Goal: Task Accomplishment & Management: Complete application form

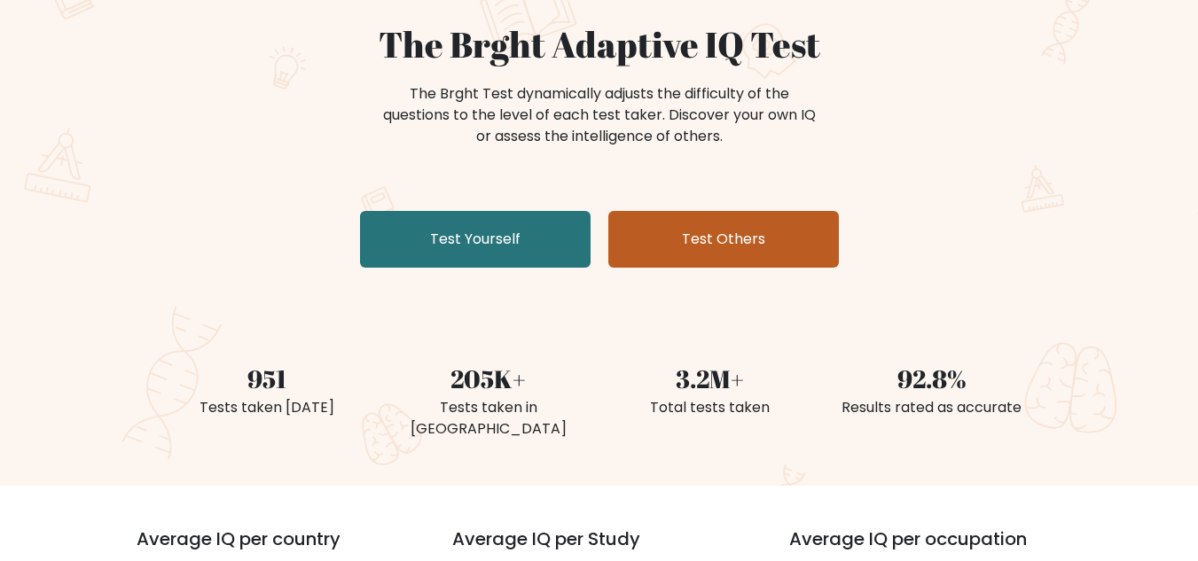
scroll to position [89, 0]
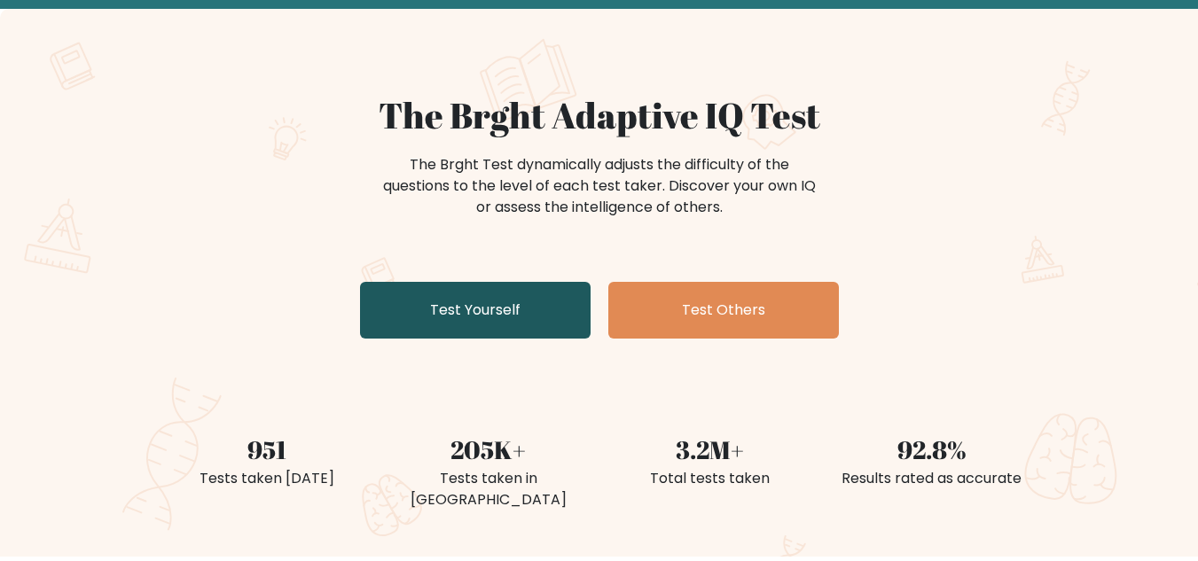
click at [503, 306] on link "Test Yourself" at bounding box center [475, 310] width 231 height 57
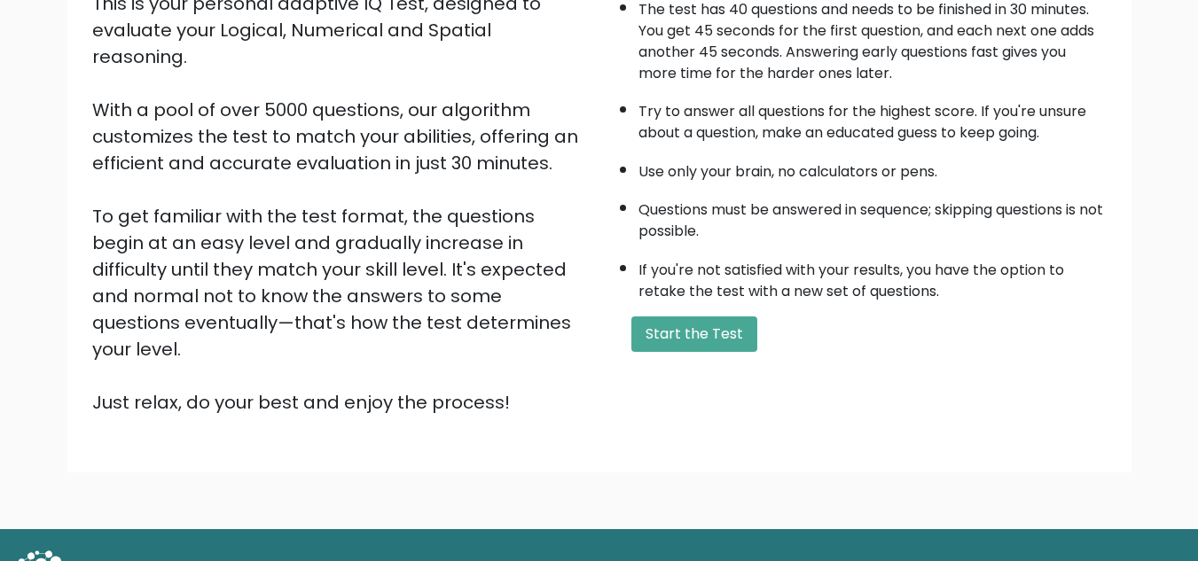
scroll to position [251, 0]
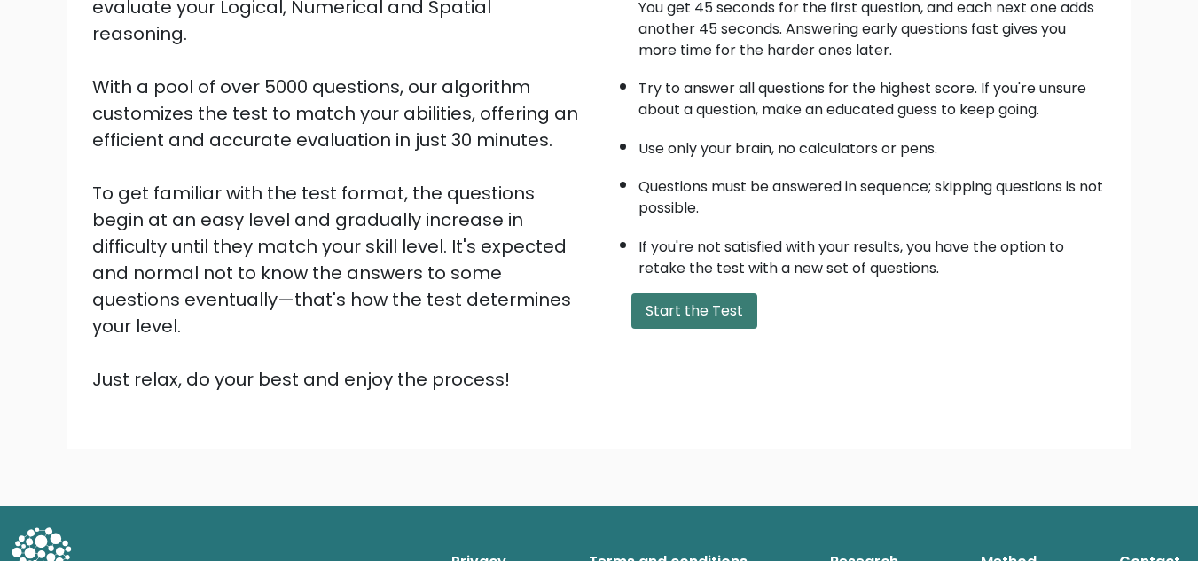
click at [677, 306] on button "Start the Test" at bounding box center [694, 311] width 126 height 35
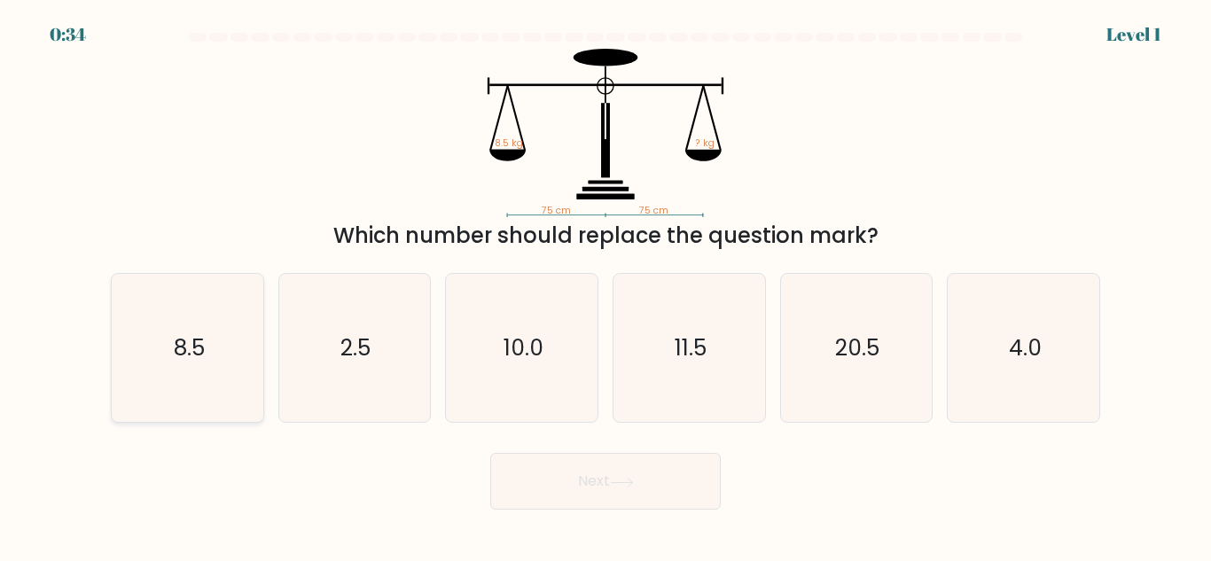
click at [215, 361] on icon "8.5" at bounding box center [188, 348] width 148 height 148
click at [606, 286] on input "a. 8.5" at bounding box center [606, 283] width 1 height 4
radio input "true"
click at [583, 487] on button "Next" at bounding box center [605, 481] width 231 height 57
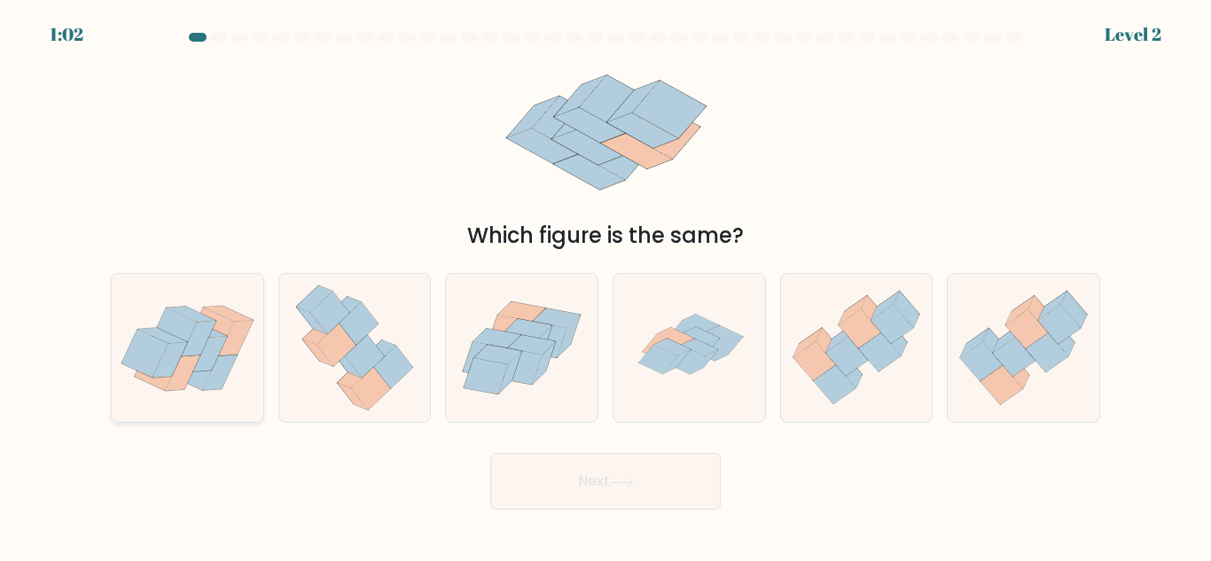
click at [196, 376] on icon at bounding box center [195, 366] width 46 height 48
click at [606, 286] on input "a." at bounding box center [606, 283] width 1 height 4
radio input "true"
click at [592, 480] on button "Next" at bounding box center [605, 481] width 231 height 57
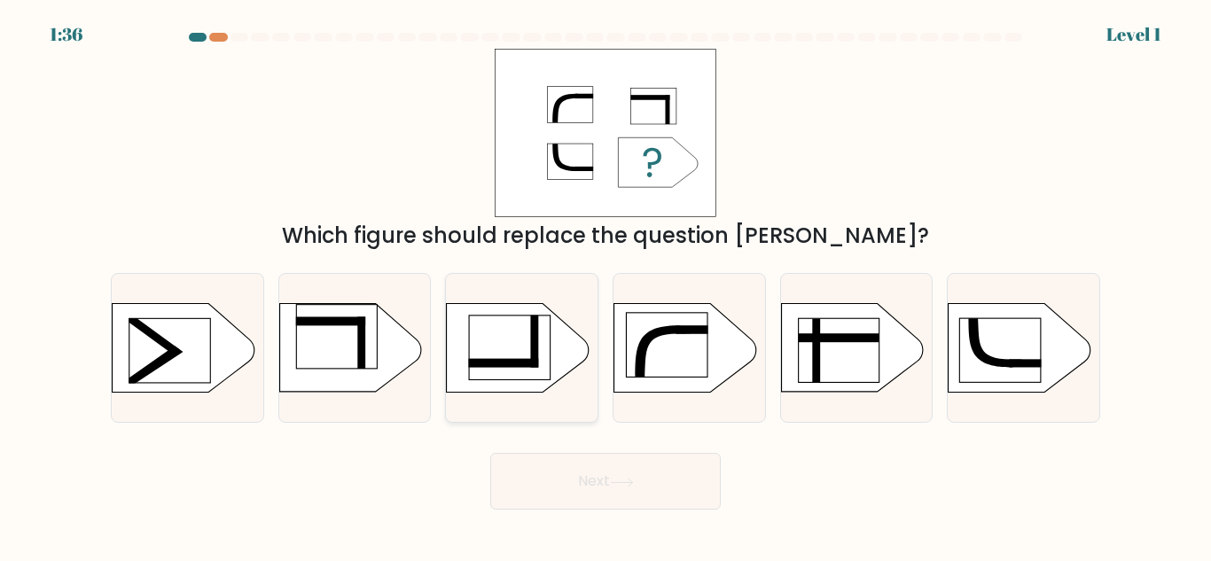
click at [518, 363] on rect at bounding box center [504, 363] width 70 height 9
click at [606, 286] on input "c." at bounding box center [606, 283] width 1 height 4
radio input "true"
click at [657, 473] on button "Next" at bounding box center [605, 481] width 231 height 57
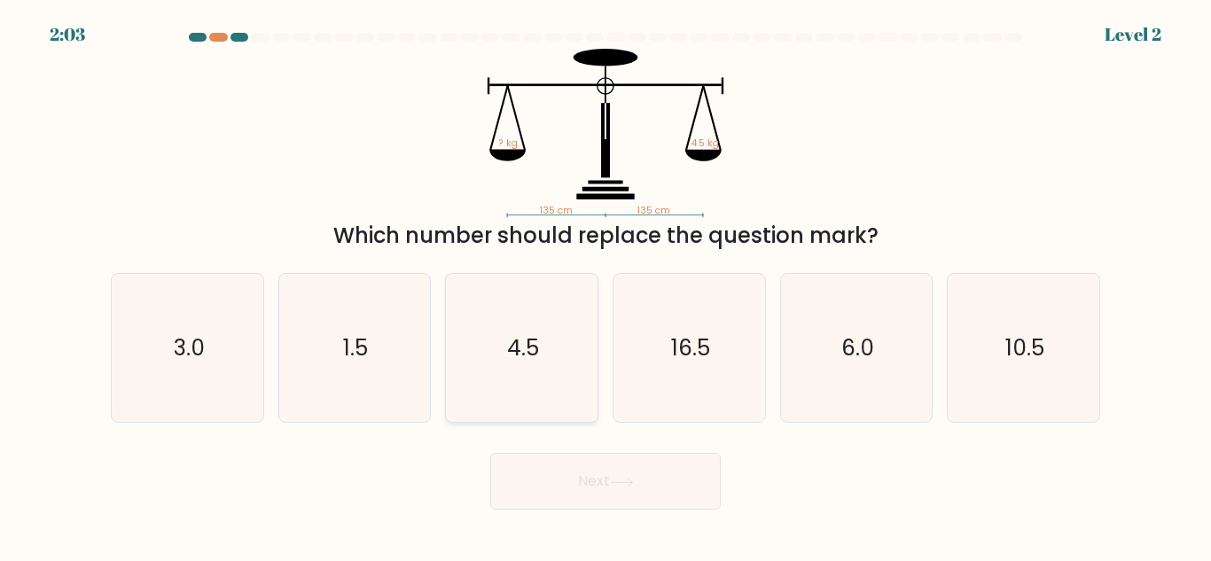
click at [544, 349] on icon "4.5" at bounding box center [522, 348] width 148 height 148
click at [606, 286] on input "c. 4.5" at bounding box center [606, 283] width 1 height 4
radio input "true"
click at [582, 500] on button "Next" at bounding box center [605, 481] width 231 height 57
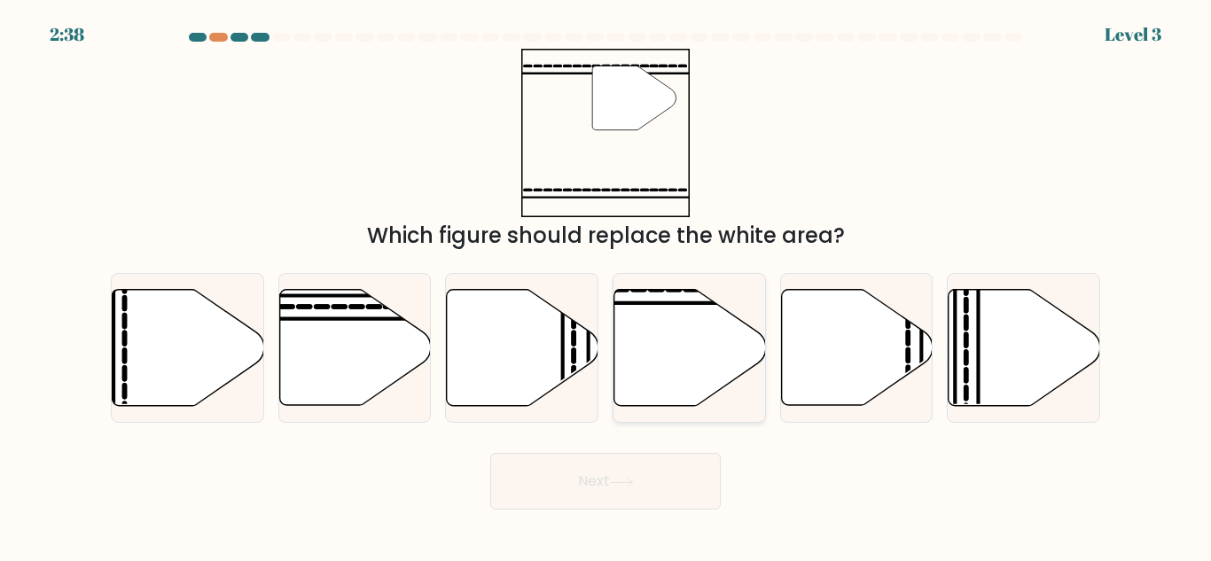
click at [669, 332] on icon at bounding box center [691, 348] width 152 height 116
click at [607, 286] on input "d." at bounding box center [606, 283] width 1 height 4
radio input "true"
click at [614, 482] on button "Next" at bounding box center [605, 481] width 231 height 57
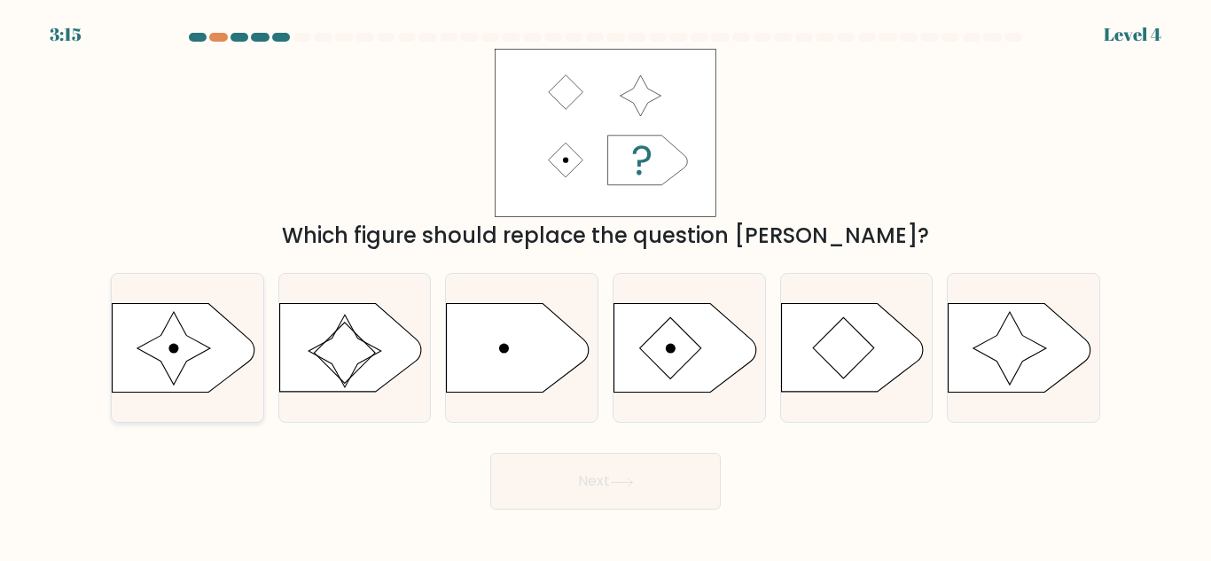
click at [183, 365] on icon at bounding box center [173, 348] width 73 height 73
click at [606, 286] on input "a." at bounding box center [606, 283] width 1 height 4
radio input "true"
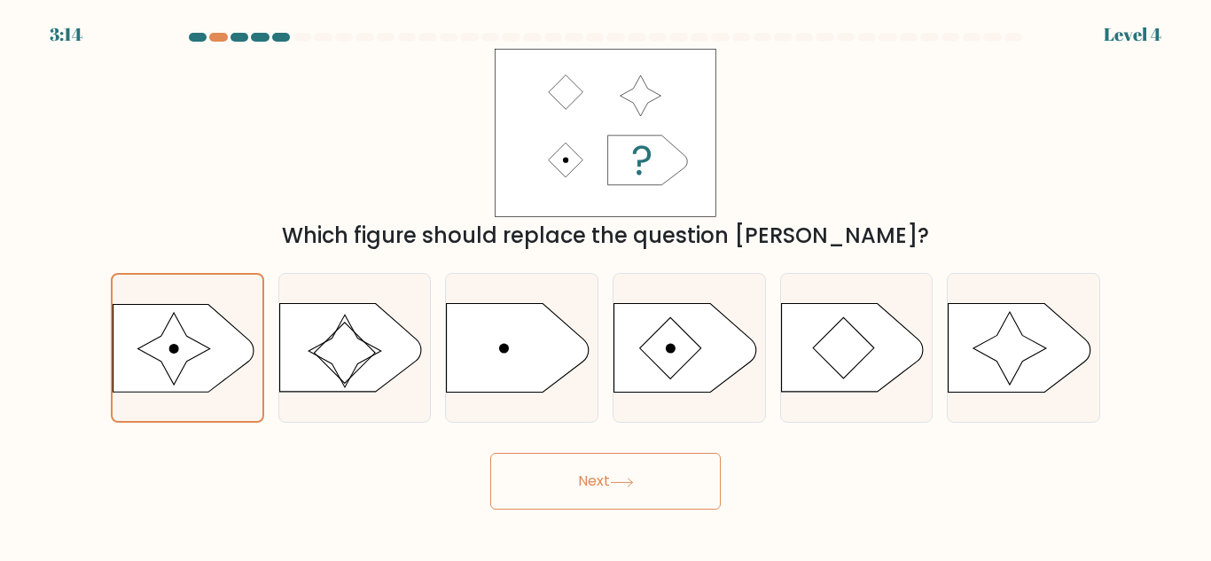
click at [581, 484] on button "Next" at bounding box center [605, 481] width 231 height 57
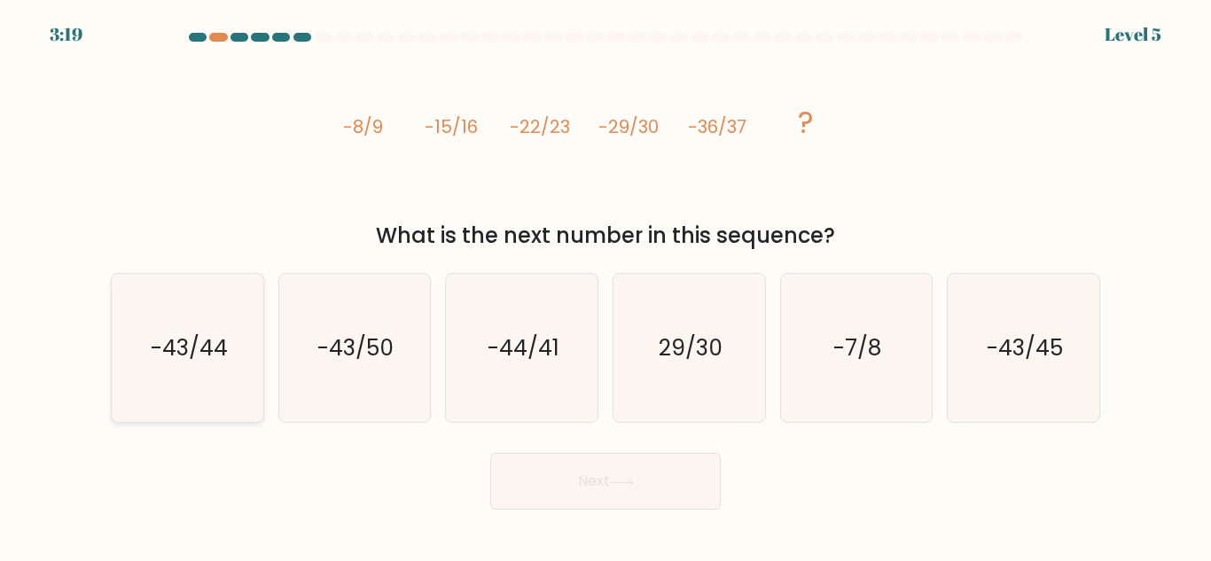
click at [160, 359] on text "-43/44" at bounding box center [188, 348] width 77 height 31
click at [606, 286] on input "a. -43/44" at bounding box center [606, 283] width 1 height 4
radio input "true"
click at [646, 488] on button "Next" at bounding box center [605, 481] width 231 height 57
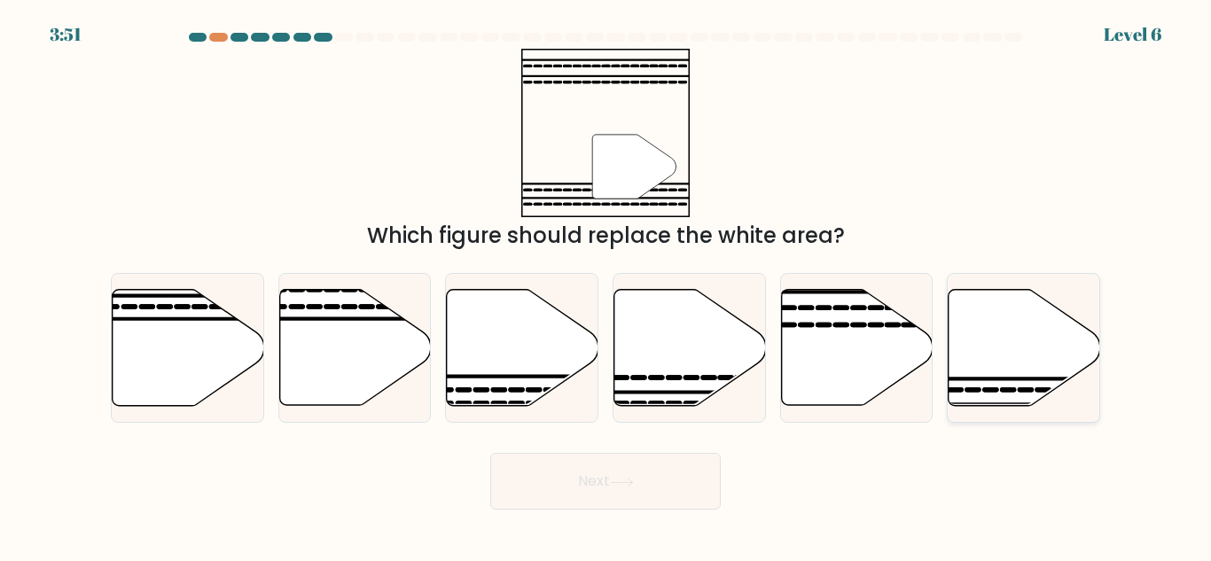
click at [979, 390] on icon at bounding box center [973, 390] width 12 height 0
click at [607, 286] on input "f." at bounding box center [606, 283] width 1 height 4
radio input "true"
click at [605, 481] on button "Next" at bounding box center [605, 481] width 231 height 57
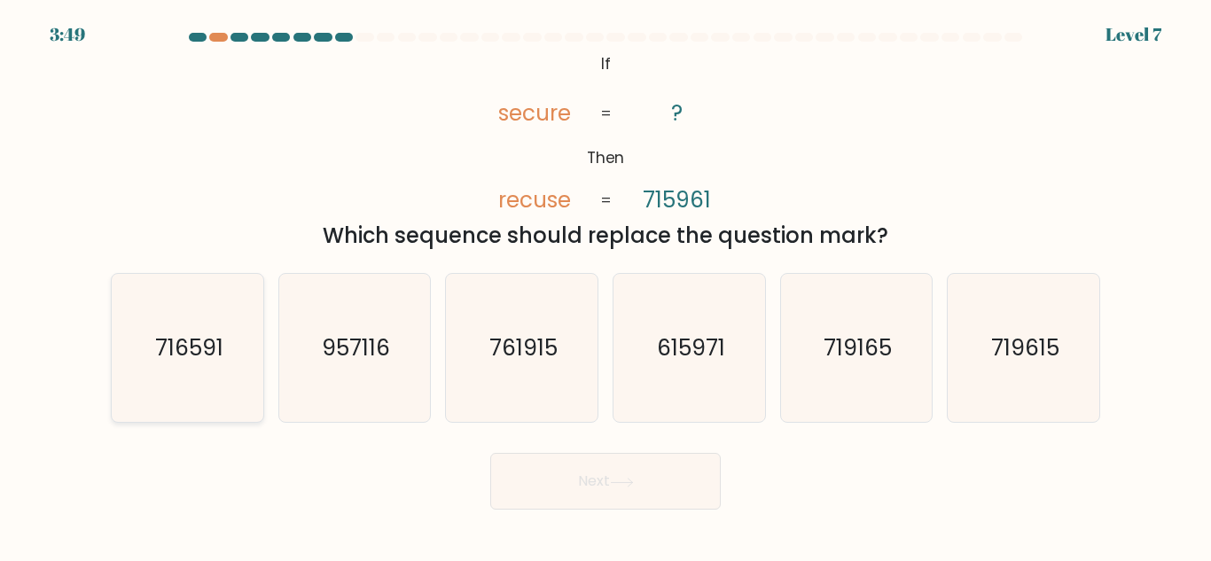
click at [194, 350] on text "716591" at bounding box center [188, 348] width 68 height 31
click at [606, 286] on input "a. 716591" at bounding box center [606, 283] width 1 height 4
radio input "true"
click at [600, 481] on button "Next" at bounding box center [605, 481] width 231 height 57
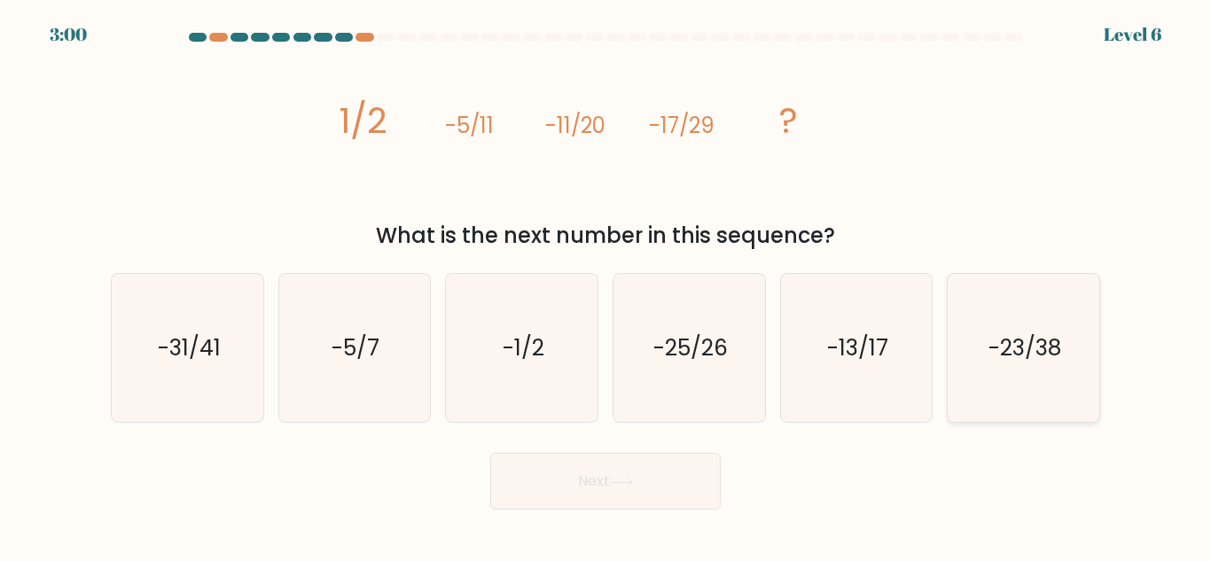
click at [998, 356] on text "-23/38" at bounding box center [1025, 348] width 73 height 31
click at [607, 286] on input "f. -23/38" at bounding box center [606, 283] width 1 height 4
radio input "true"
click at [657, 481] on button "Next" at bounding box center [605, 481] width 231 height 57
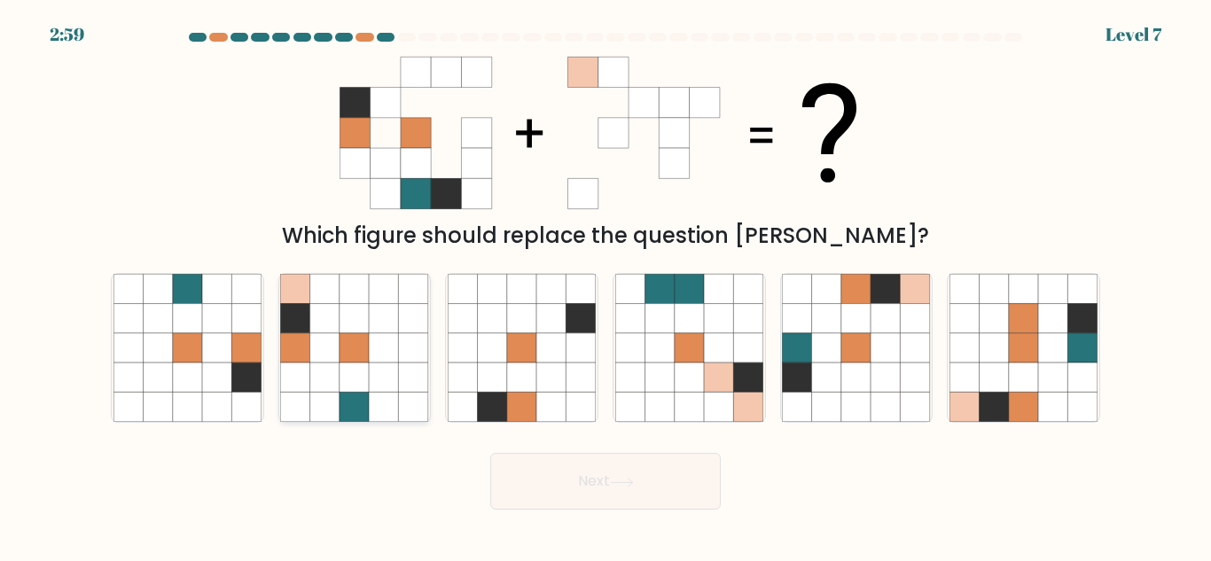
click at [377, 369] on icon at bounding box center [384, 377] width 29 height 29
click at [606, 286] on input "b." at bounding box center [606, 283] width 1 height 4
radio input "true"
click at [606, 481] on button "Next" at bounding box center [605, 481] width 231 height 57
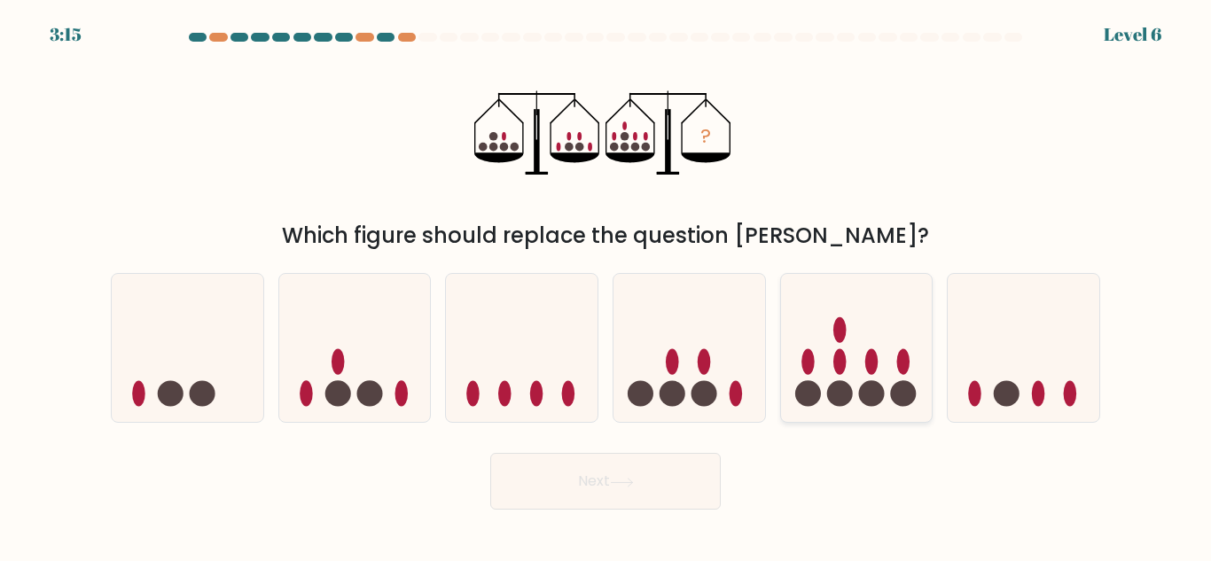
click at [899, 392] on circle at bounding box center [903, 394] width 26 height 26
click at [607, 286] on input "e." at bounding box center [606, 283] width 1 height 4
radio input "true"
click at [647, 491] on button "Next" at bounding box center [605, 481] width 231 height 57
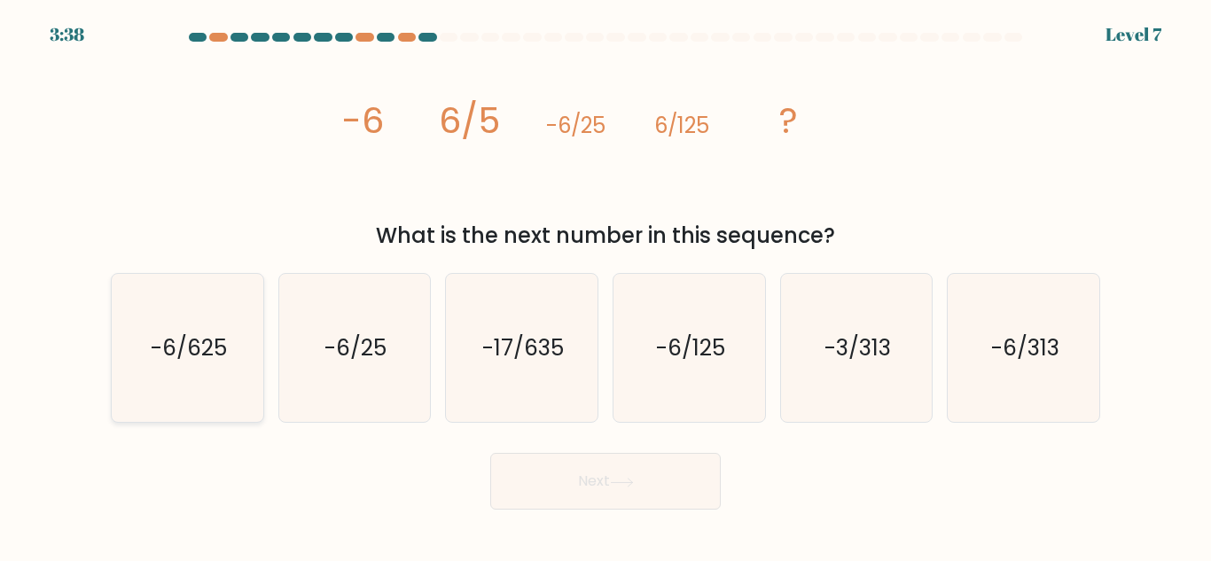
click at [213, 378] on icon "-6/625" at bounding box center [188, 348] width 148 height 148
click at [606, 286] on input "a. -6/625" at bounding box center [606, 283] width 1 height 4
radio input "true"
click at [510, 491] on button "Next" at bounding box center [605, 481] width 231 height 57
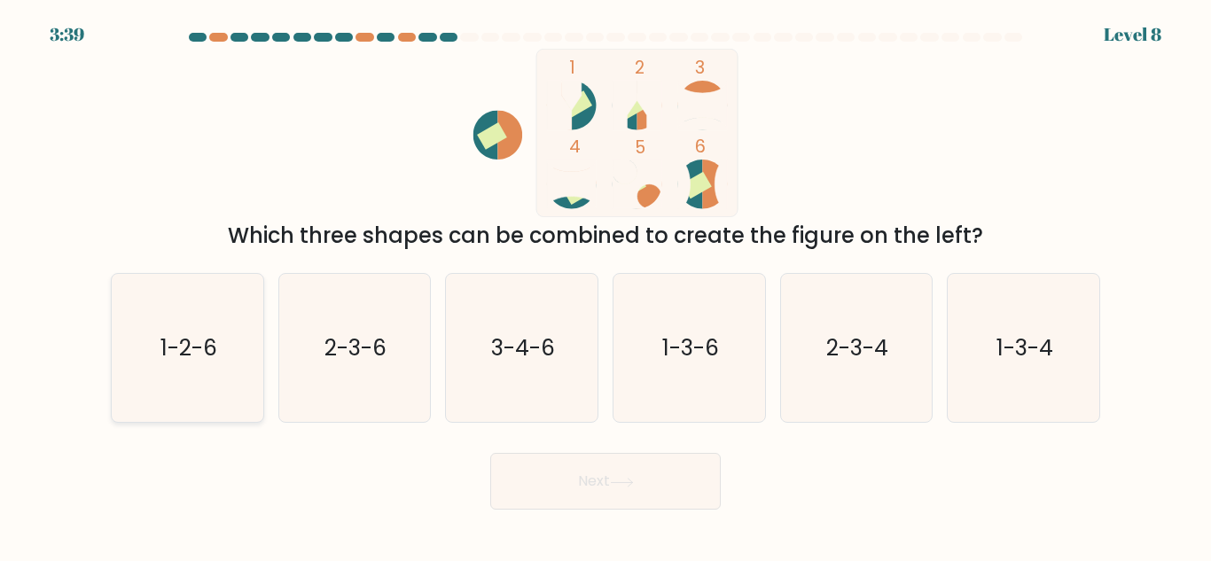
click at [196, 354] on text "1-2-6" at bounding box center [188, 348] width 57 height 31
click at [606, 286] on input "a. 1-2-6" at bounding box center [606, 283] width 1 height 4
radio input "true"
click at [632, 474] on button "Next" at bounding box center [605, 481] width 231 height 57
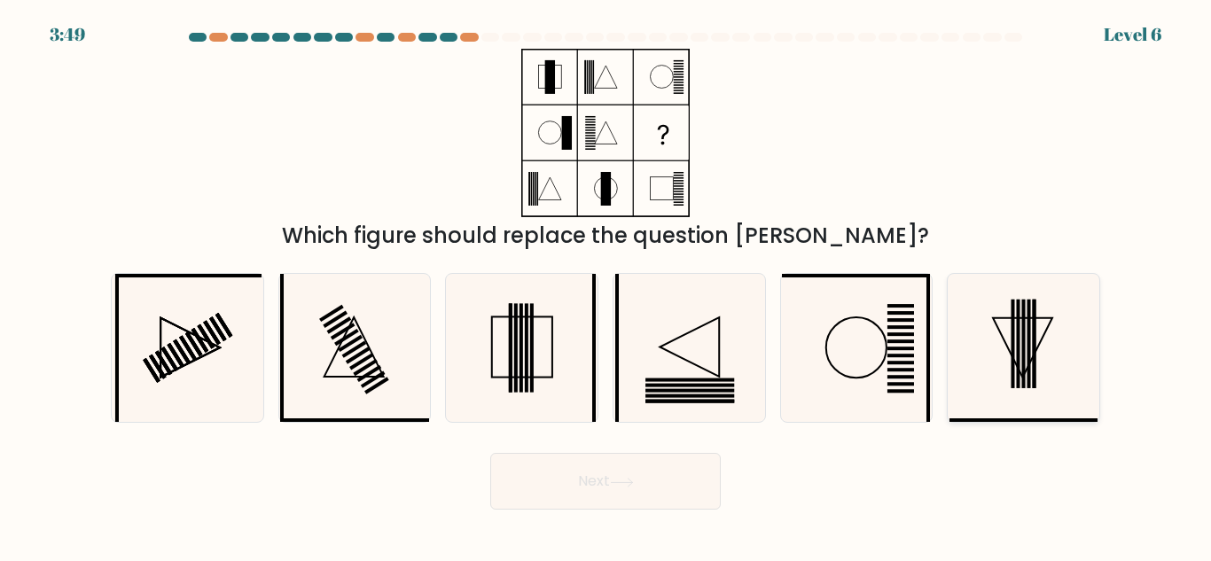
click at [1021, 341] on icon at bounding box center [1024, 348] width 148 height 148
click at [607, 286] on input "f." at bounding box center [606, 283] width 1 height 4
radio input "true"
click at [619, 500] on button "Next" at bounding box center [605, 481] width 231 height 57
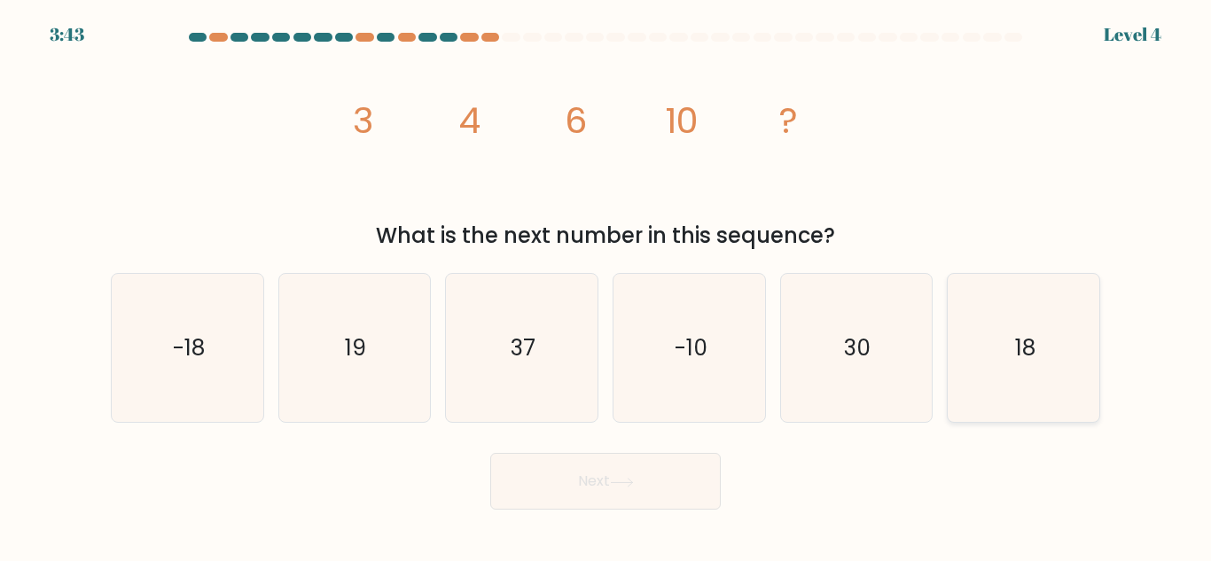
click at [1034, 354] on text "18" at bounding box center [1025, 348] width 20 height 31
click at [607, 286] on input "f. 18" at bounding box center [606, 283] width 1 height 4
radio input "true"
click at [672, 497] on button "Next" at bounding box center [605, 481] width 231 height 57
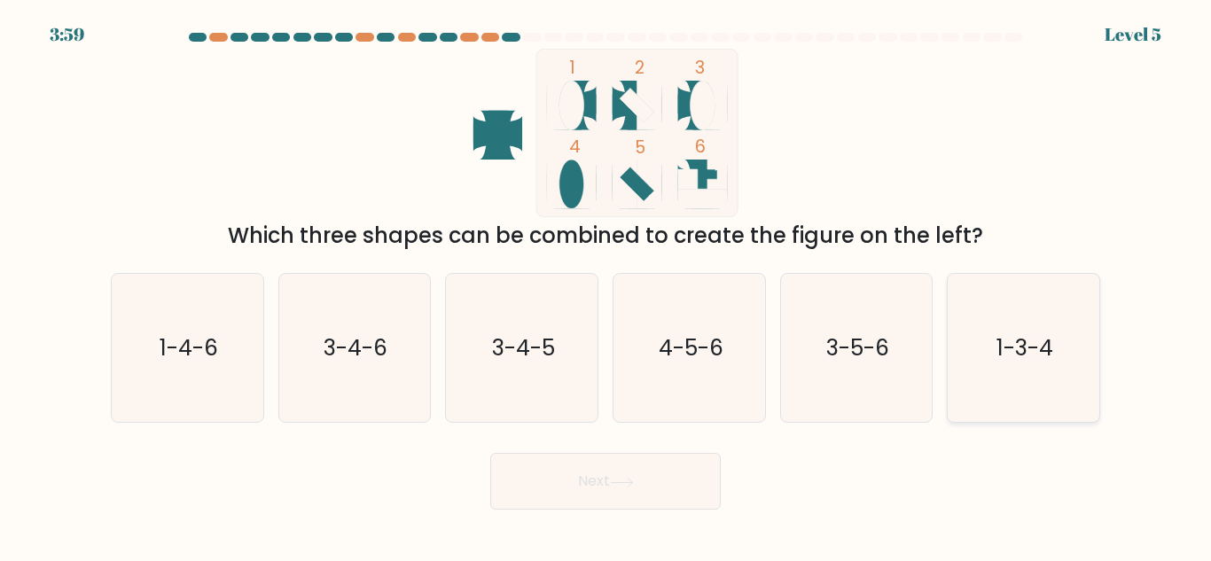
click at [1046, 357] on text "1-3-4" at bounding box center [1025, 348] width 57 height 31
click at [607, 286] on input "f. 1-3-4" at bounding box center [606, 283] width 1 height 4
radio input "true"
click at [591, 479] on button "Next" at bounding box center [605, 481] width 231 height 57
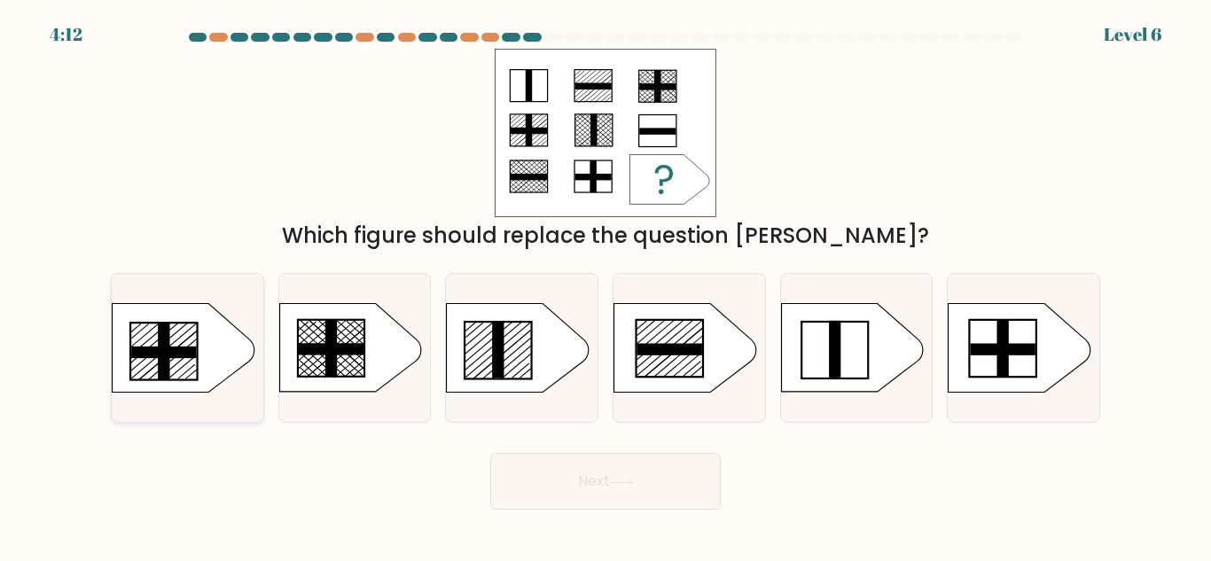
click at [155, 350] on rect at bounding box center [163, 353] width 65 height 12
click at [606, 286] on input "a." at bounding box center [606, 283] width 1 height 4
radio input "true"
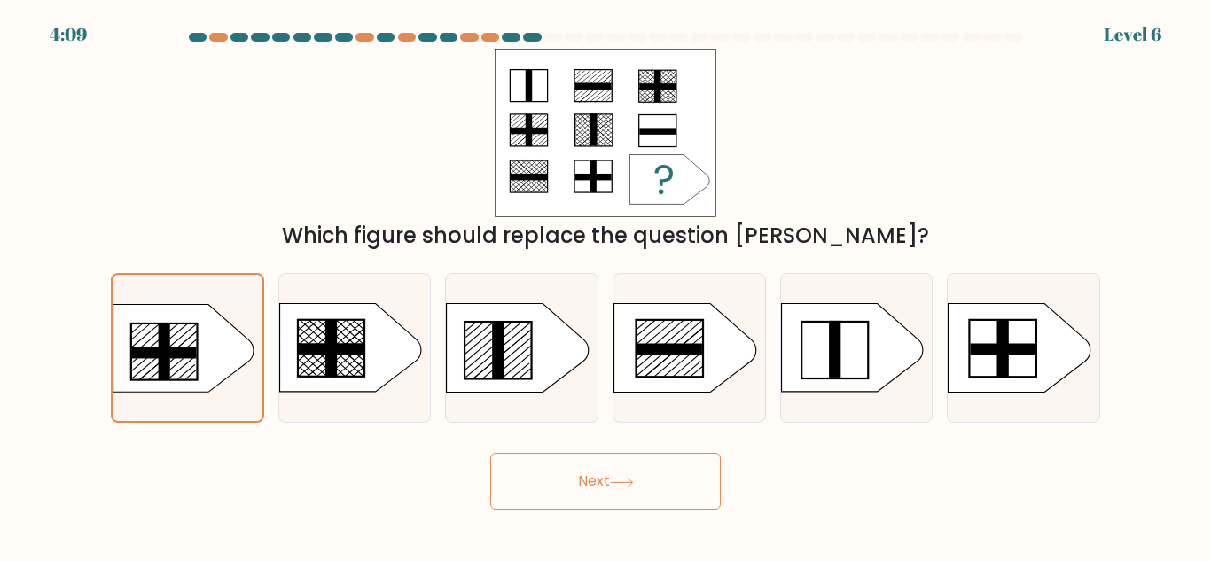
click at [667, 505] on button "Next" at bounding box center [605, 481] width 231 height 57
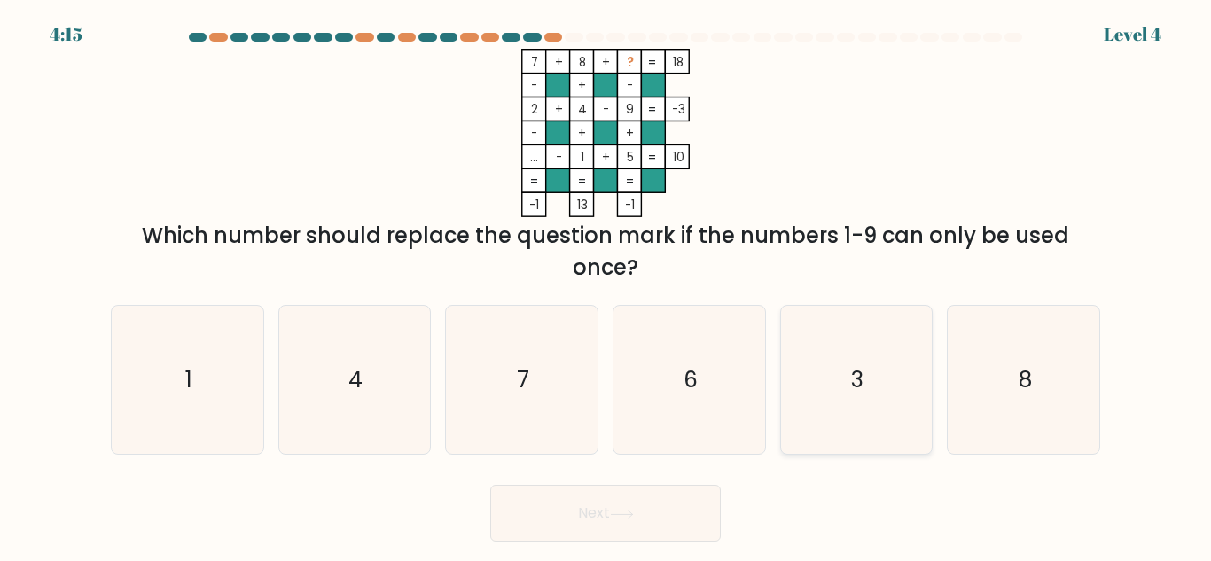
click at [868, 392] on icon "3" at bounding box center [856, 380] width 148 height 148
click at [607, 286] on input "e. 3" at bounding box center [606, 283] width 1 height 4
radio input "true"
click at [640, 526] on button "Next" at bounding box center [605, 513] width 231 height 57
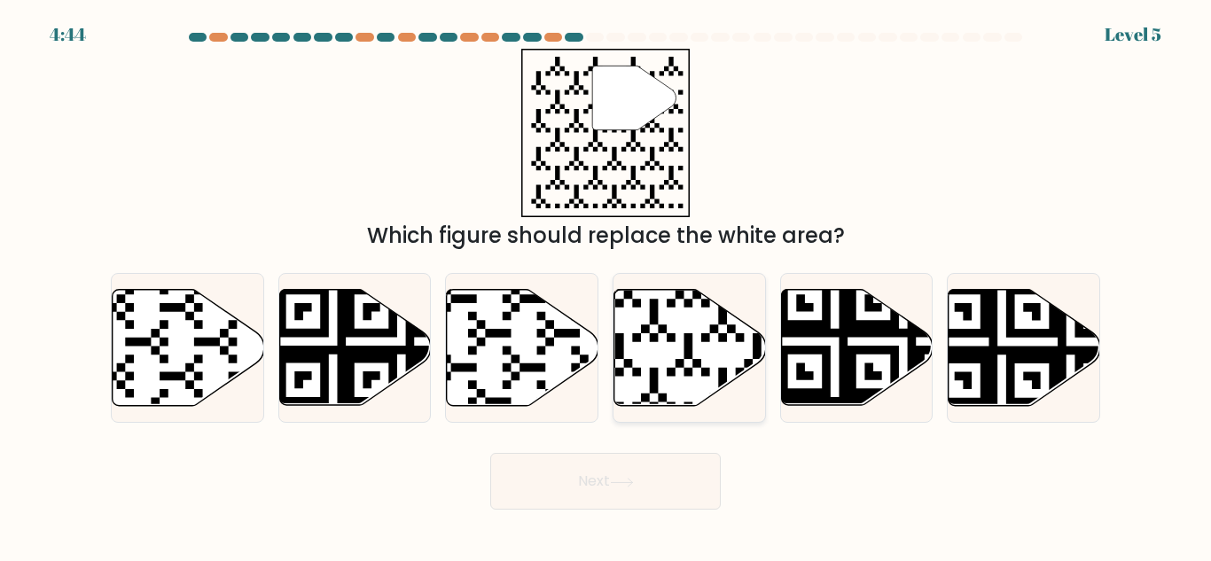
click at [655, 368] on icon at bounding box center [641, 410] width 275 height 275
click at [607, 286] on input "d." at bounding box center [606, 283] width 1 height 4
radio input "true"
click at [649, 483] on button "Next" at bounding box center [605, 481] width 231 height 57
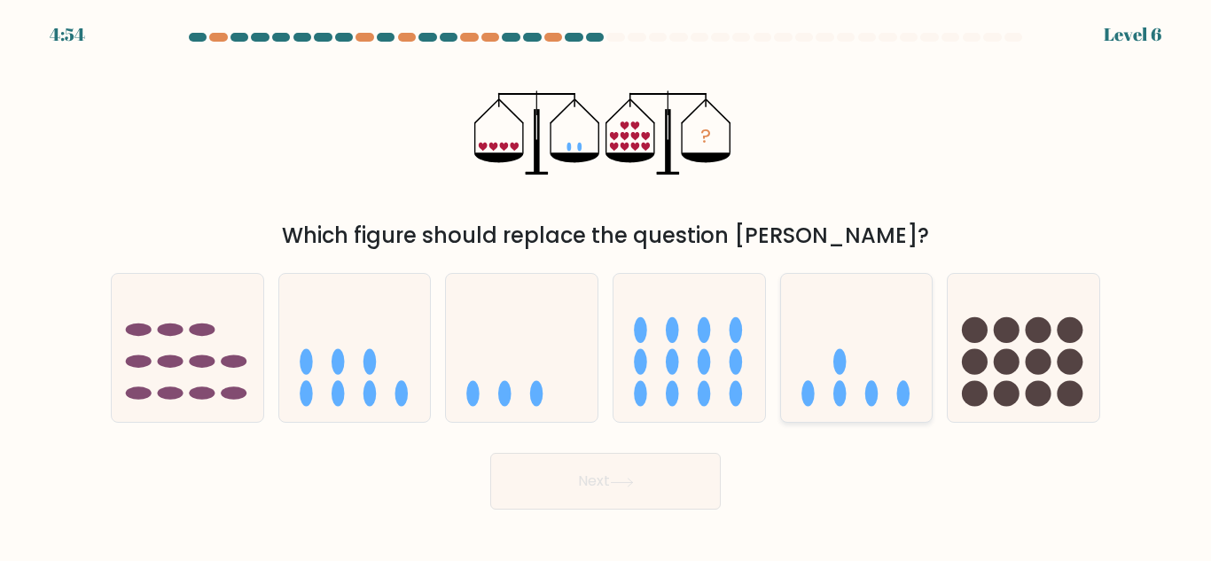
click at [894, 390] on icon at bounding box center [857, 348] width 152 height 125
click at [607, 286] on input "e." at bounding box center [606, 283] width 1 height 4
radio input "true"
click at [677, 468] on button "Next" at bounding box center [605, 481] width 231 height 57
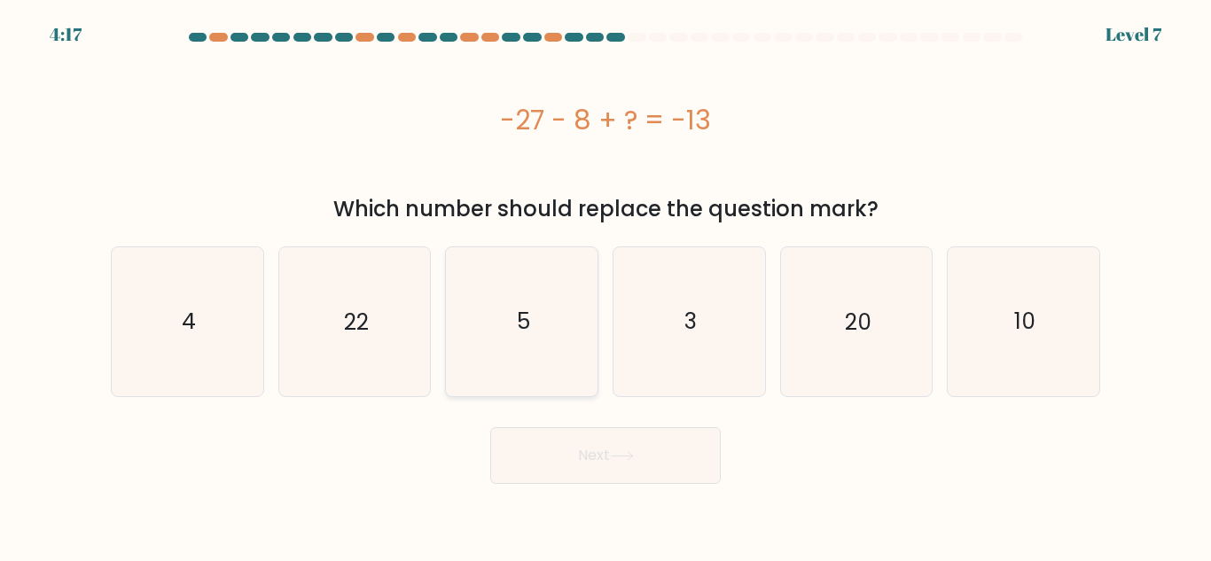
click at [523, 325] on text "5" at bounding box center [523, 321] width 13 height 31
click at [606, 286] on input "c. 5" at bounding box center [606, 283] width 1 height 4
radio input "true"
click at [564, 461] on button "Next" at bounding box center [605, 455] width 231 height 57
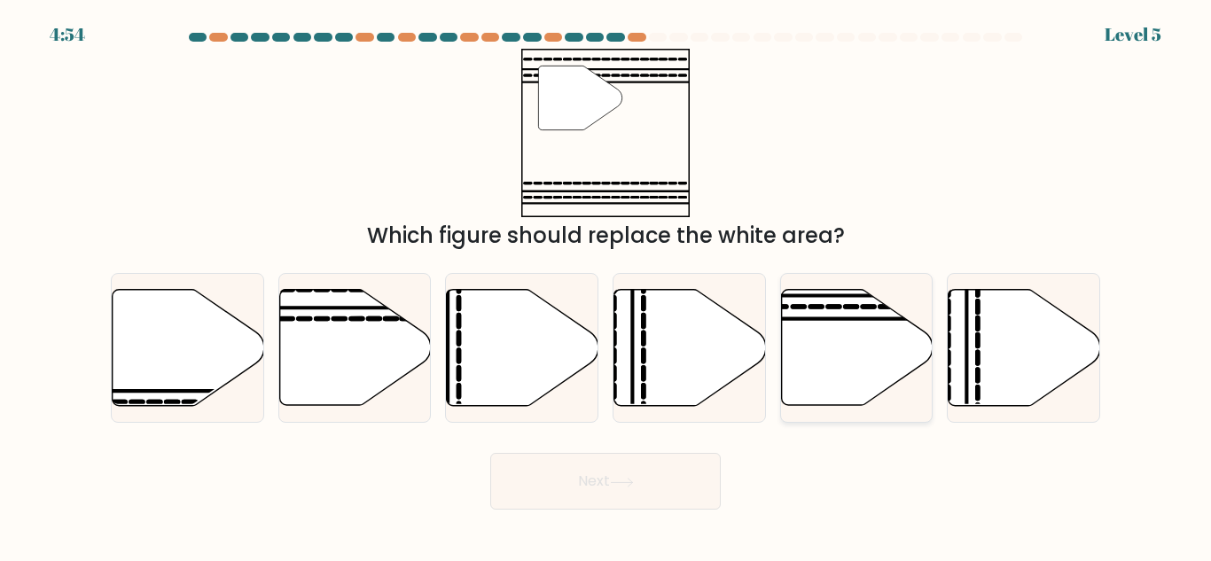
click at [850, 326] on icon at bounding box center [857, 348] width 152 height 116
click at [607, 286] on input "e." at bounding box center [606, 283] width 1 height 4
radio input "true"
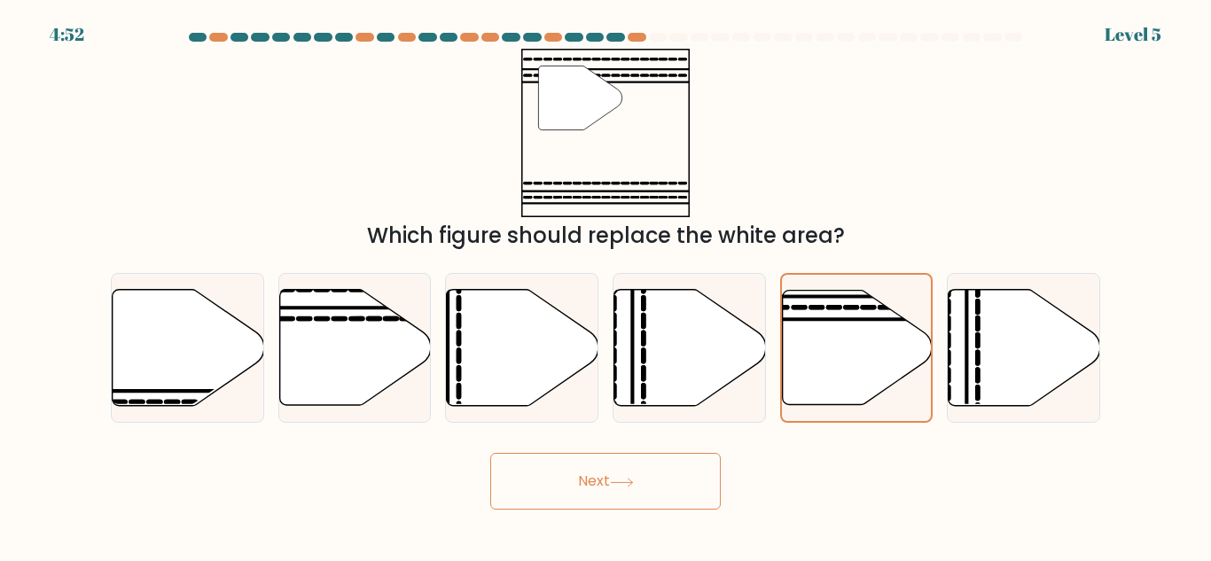
click at [630, 483] on icon at bounding box center [622, 483] width 24 height 10
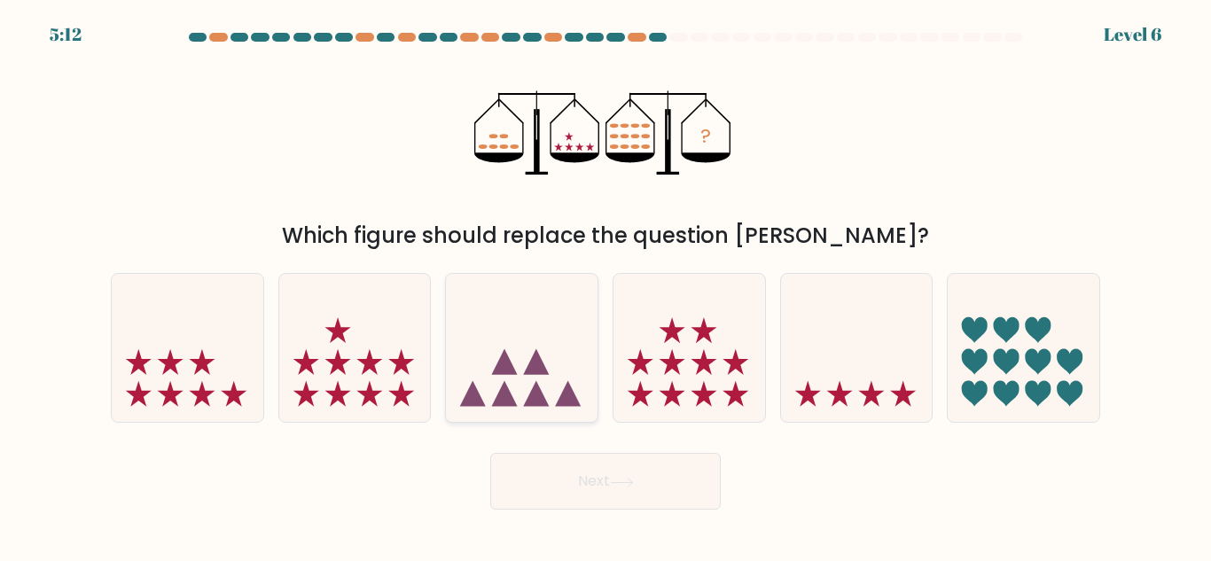
click at [528, 386] on icon at bounding box center [522, 348] width 152 height 125
click at [606, 286] on input "c." at bounding box center [606, 283] width 1 height 4
radio input "true"
click at [677, 482] on button "Next" at bounding box center [605, 481] width 231 height 57
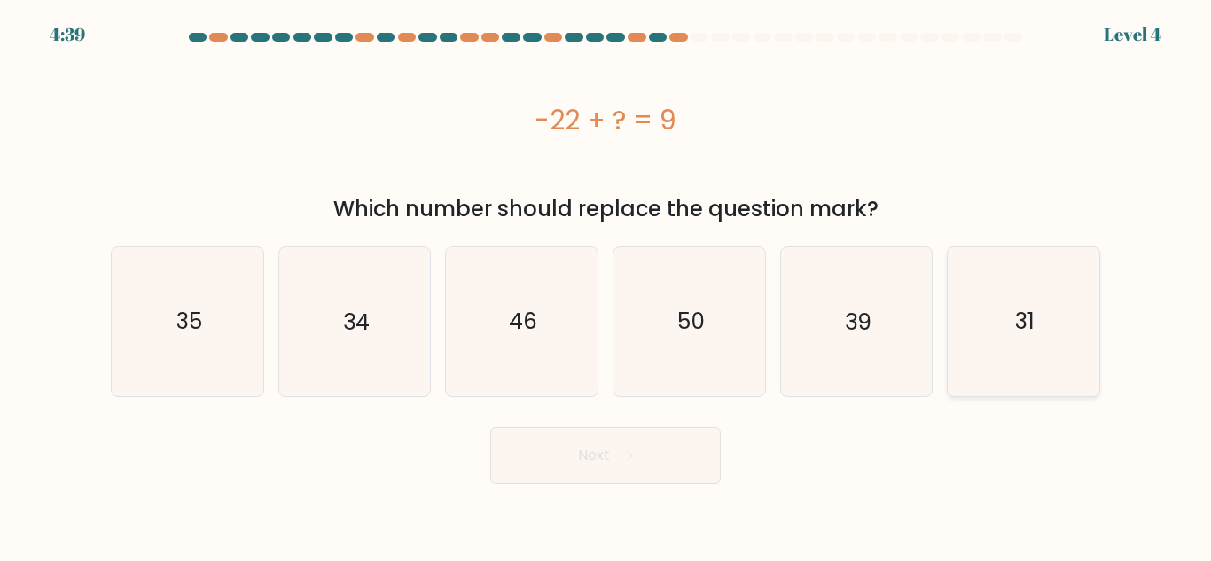
click at [1039, 322] on icon "31" at bounding box center [1024, 321] width 148 height 148
click at [607, 286] on input "f. 31" at bounding box center [606, 283] width 1 height 4
radio input "true"
click at [592, 461] on button "Next" at bounding box center [605, 455] width 231 height 57
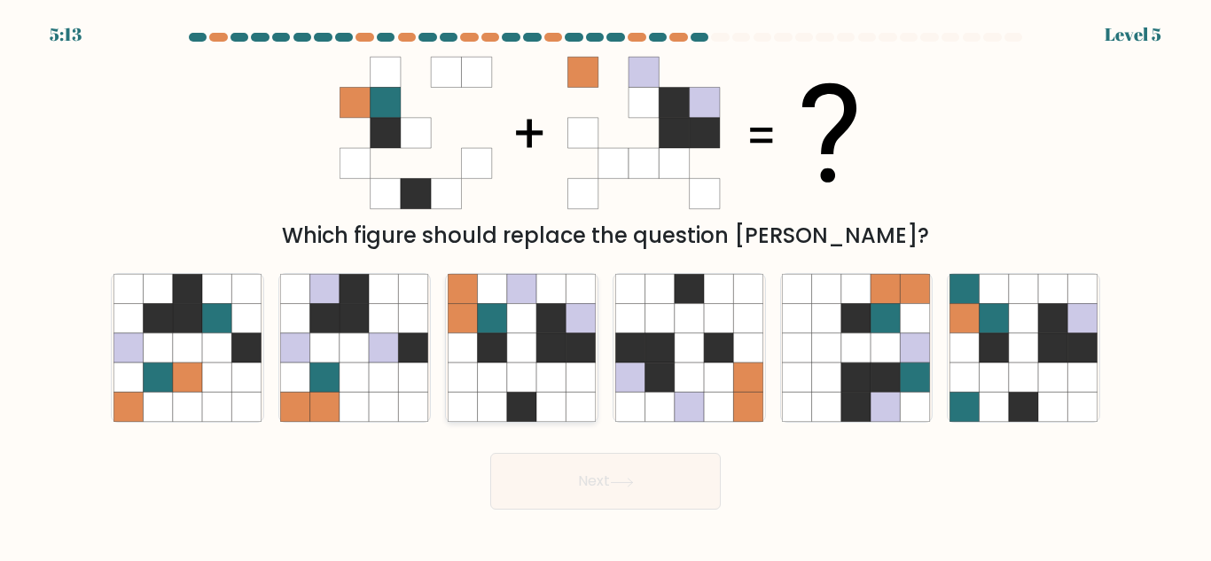
click at [499, 348] on icon at bounding box center [492, 347] width 29 height 29
click at [606, 286] on input "c." at bounding box center [606, 283] width 1 height 4
radio input "true"
click at [589, 481] on button "Next" at bounding box center [605, 481] width 231 height 57
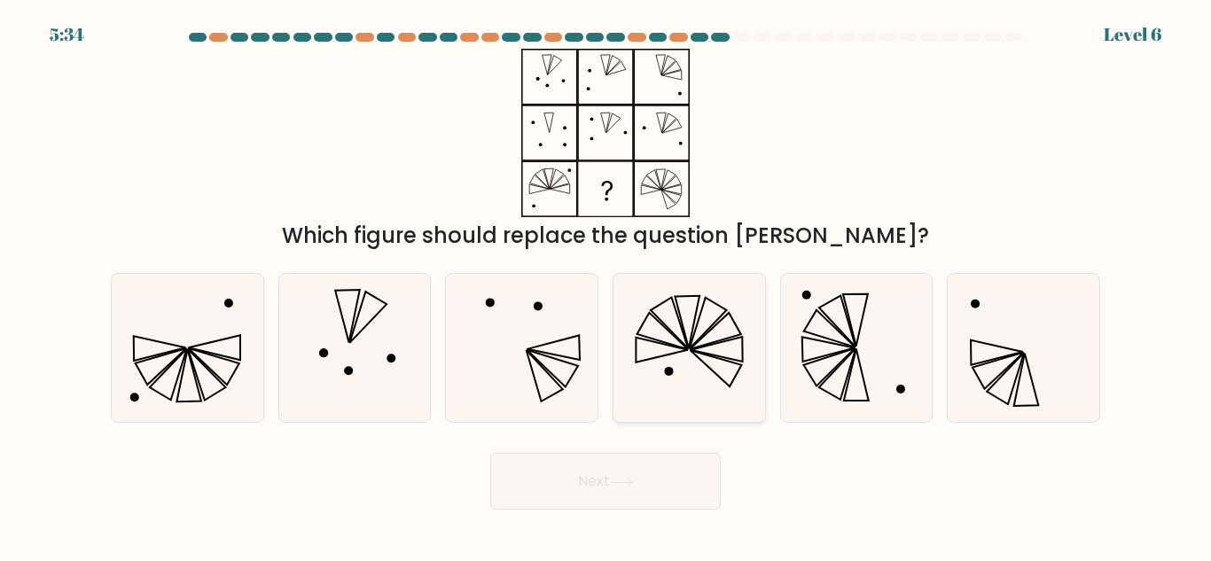
click at [701, 348] on icon at bounding box center [717, 349] width 52 height 25
click at [607, 286] on input "d." at bounding box center [606, 283] width 1 height 4
radio input "true"
click at [644, 481] on button "Next" at bounding box center [605, 481] width 231 height 57
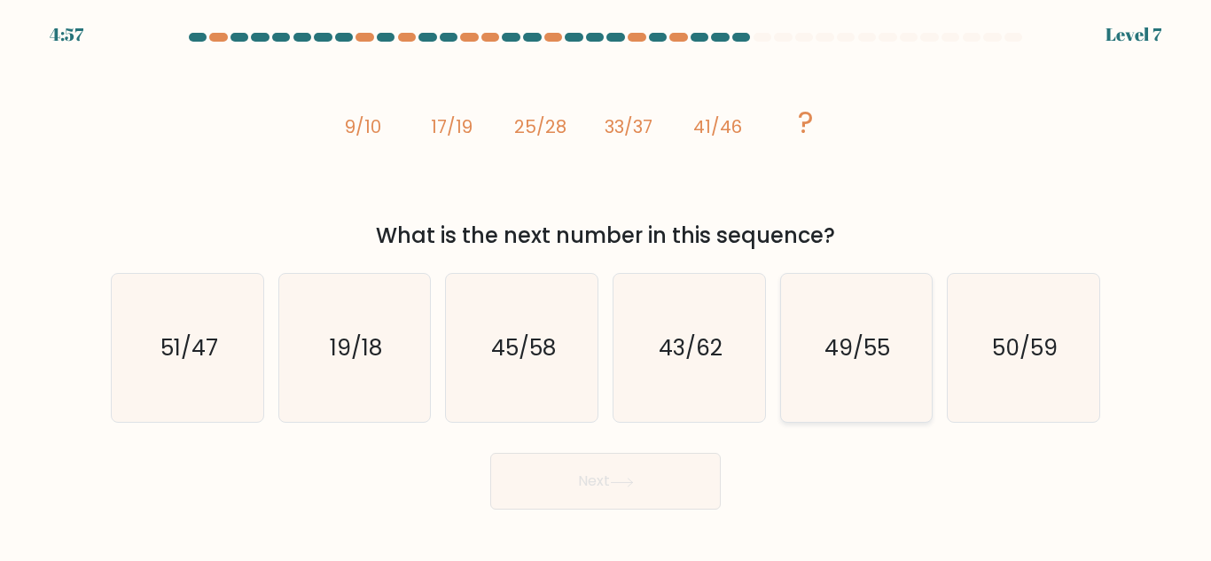
click at [834, 361] on text "49/55" at bounding box center [859, 348] width 66 height 31
click at [607, 286] on input "e. 49/55" at bounding box center [606, 283] width 1 height 4
radio input "true"
click at [626, 474] on button "Next" at bounding box center [605, 481] width 231 height 57
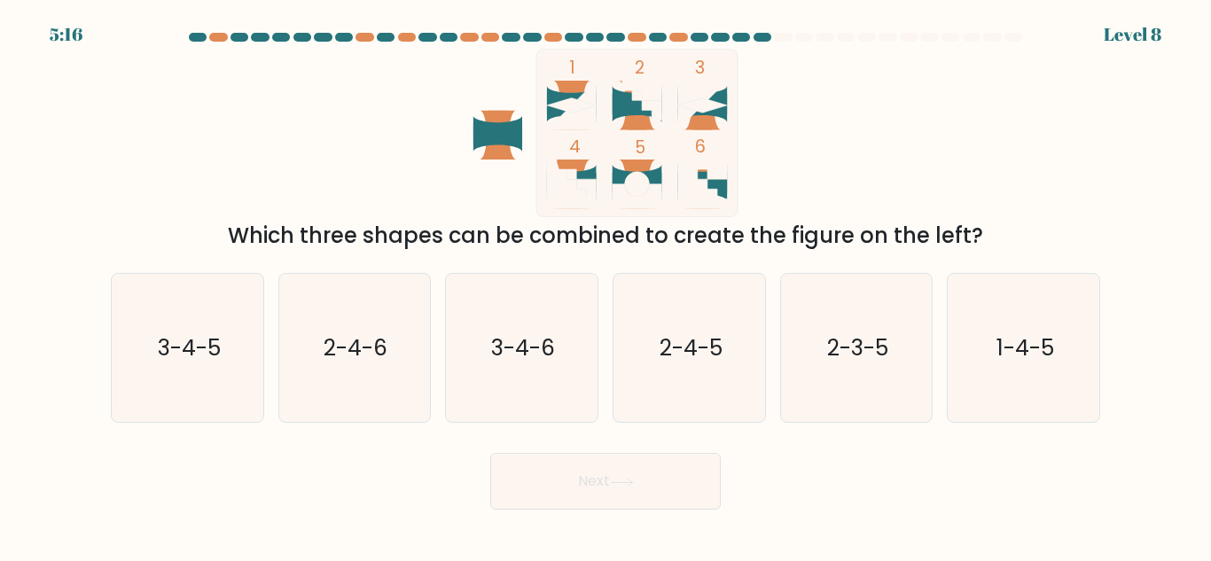
click at [638, 114] on icon at bounding box center [638, 107] width 50 height 29
click at [693, 351] on text "2-4-5" at bounding box center [690, 348] width 63 height 31
click at [607, 286] on input "d. 2-4-5" at bounding box center [606, 283] width 1 height 4
radio input "true"
click at [636, 498] on button "Next" at bounding box center [605, 481] width 231 height 57
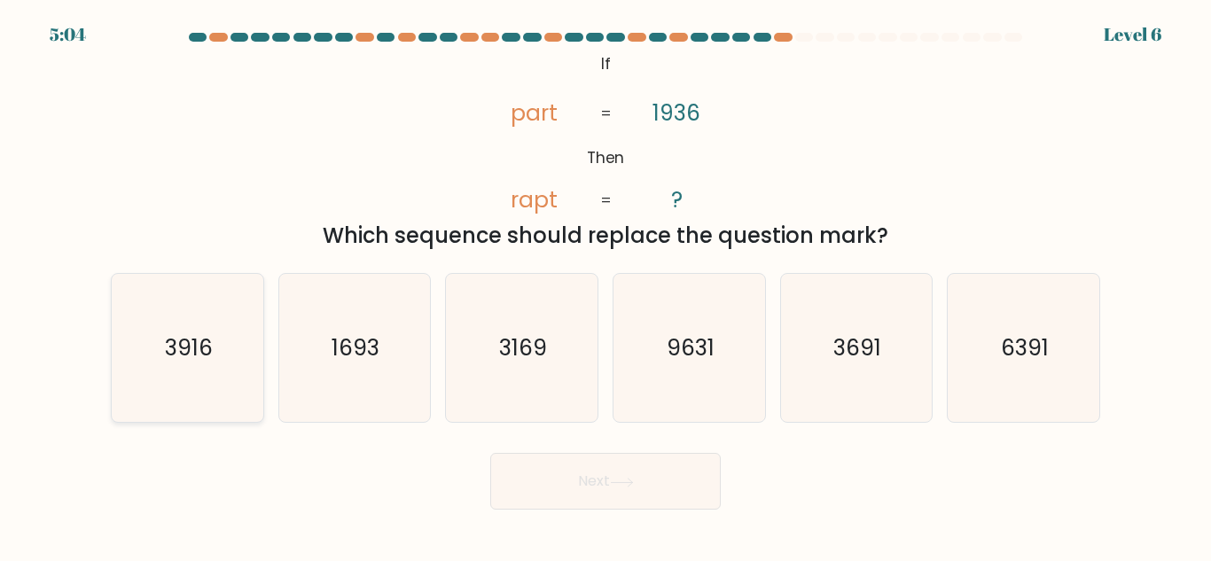
click at [185, 364] on text "3916" at bounding box center [189, 348] width 48 height 31
click at [606, 286] on input "a. 3916" at bounding box center [606, 283] width 1 height 4
radio input "true"
click at [665, 473] on button "Next" at bounding box center [605, 481] width 231 height 57
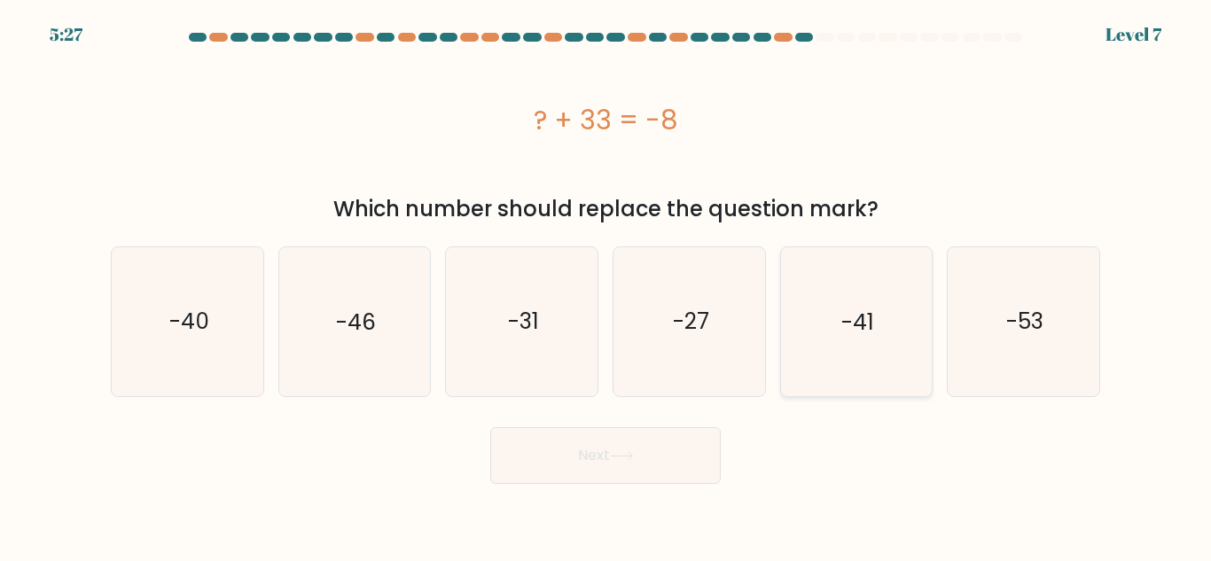
click at [812, 320] on icon "-41" at bounding box center [856, 321] width 148 height 148
click at [607, 286] on input "e. -41" at bounding box center [606, 283] width 1 height 4
radio input "true"
click at [578, 477] on button "Next" at bounding box center [605, 455] width 231 height 57
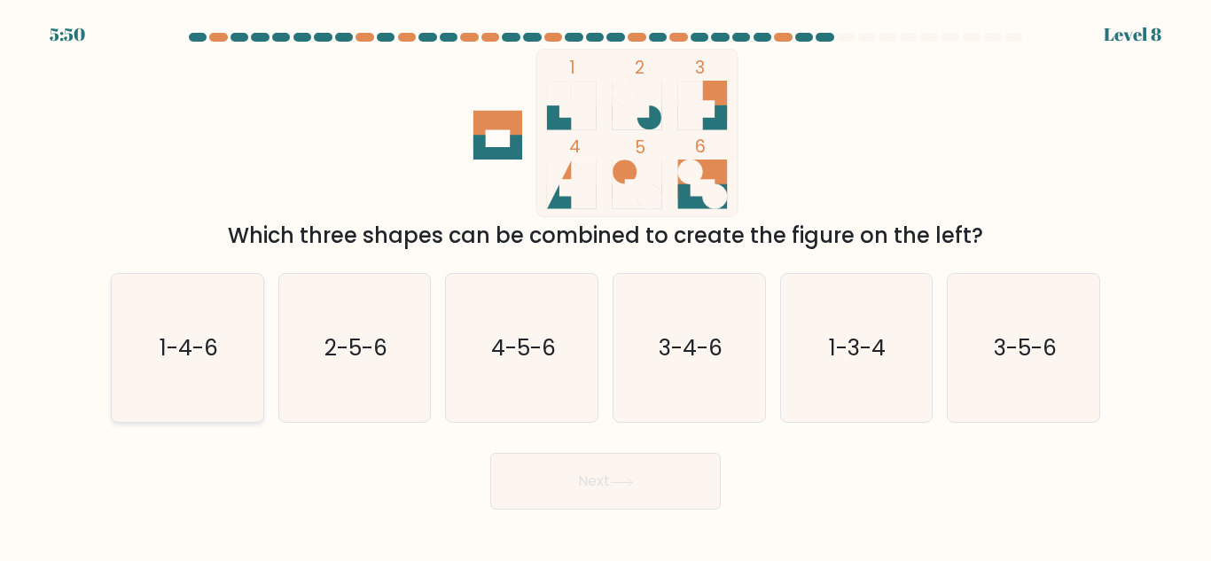
click at [229, 349] on icon "1-4-6" at bounding box center [188, 348] width 148 height 148
click at [606, 286] on input "a. 1-4-6" at bounding box center [606, 283] width 1 height 4
radio input "true"
click at [603, 481] on button "Next" at bounding box center [605, 481] width 231 height 57
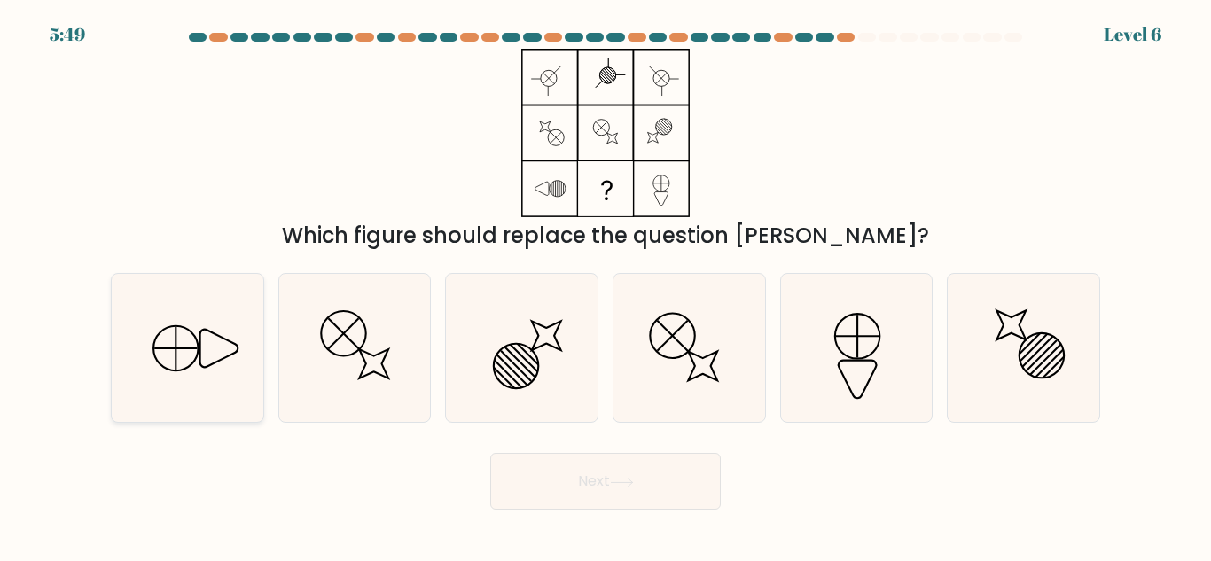
click at [206, 354] on icon at bounding box center [188, 348] width 148 height 148
click at [606, 286] on input "a." at bounding box center [606, 283] width 1 height 4
radio input "true"
click at [568, 489] on button "Next" at bounding box center [605, 481] width 231 height 57
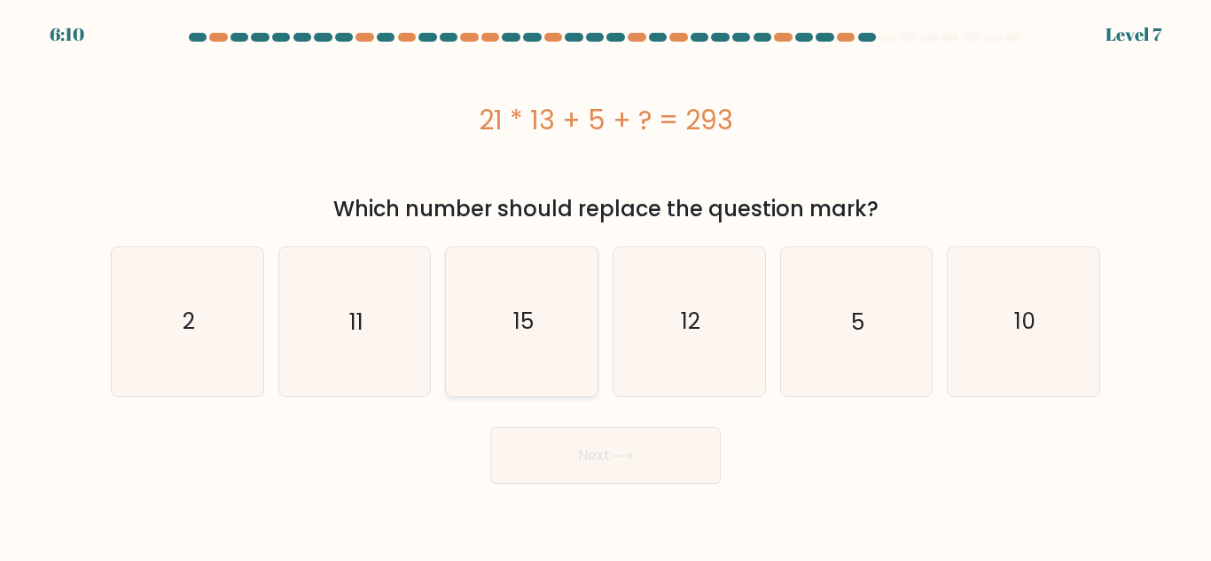
click at [536, 315] on icon "15" at bounding box center [522, 321] width 148 height 148
click at [606, 286] on input "c. 15" at bounding box center [606, 283] width 1 height 4
radio input "true"
click at [616, 477] on button "Next" at bounding box center [605, 455] width 231 height 57
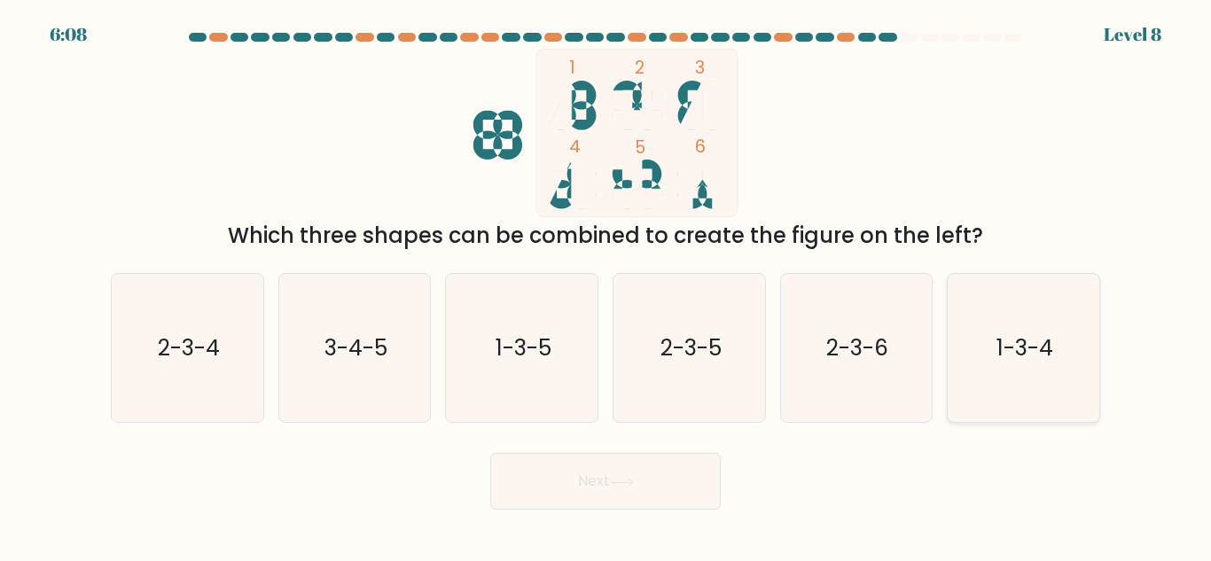
click at [1025, 353] on text "1-3-4" at bounding box center [1025, 348] width 57 height 31
click at [607, 286] on input "f. 1-3-4" at bounding box center [606, 283] width 1 height 4
radio input "true"
click at [523, 498] on button "Next" at bounding box center [605, 481] width 231 height 57
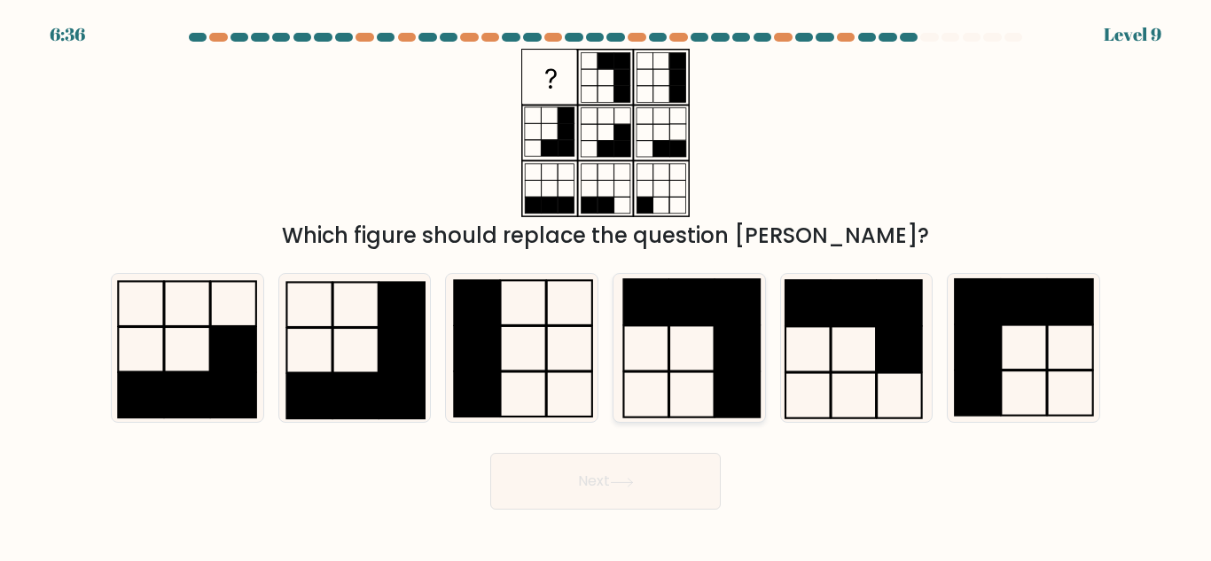
click at [749, 341] on rect at bounding box center [737, 348] width 45 height 45
click at [607, 286] on input "d." at bounding box center [606, 283] width 1 height 4
radio input "true"
click at [677, 490] on button "Next" at bounding box center [605, 481] width 231 height 57
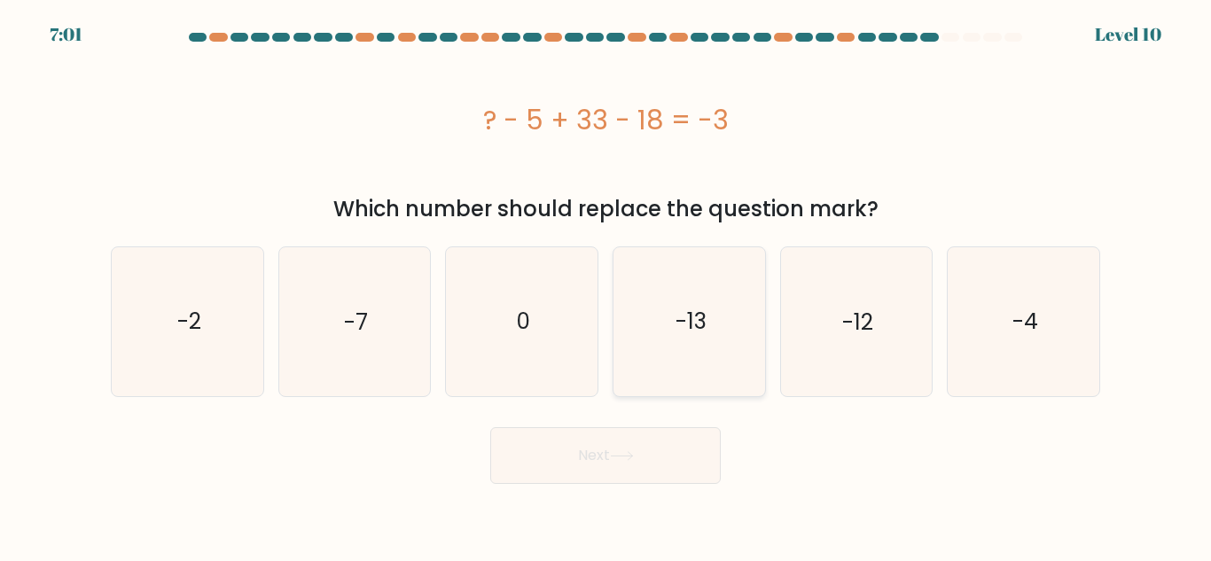
click at [678, 332] on text "-13" at bounding box center [690, 321] width 31 height 31
click at [607, 286] on input "d. -13" at bounding box center [606, 283] width 1 height 4
radio input "true"
click at [654, 453] on button "Next" at bounding box center [605, 455] width 231 height 57
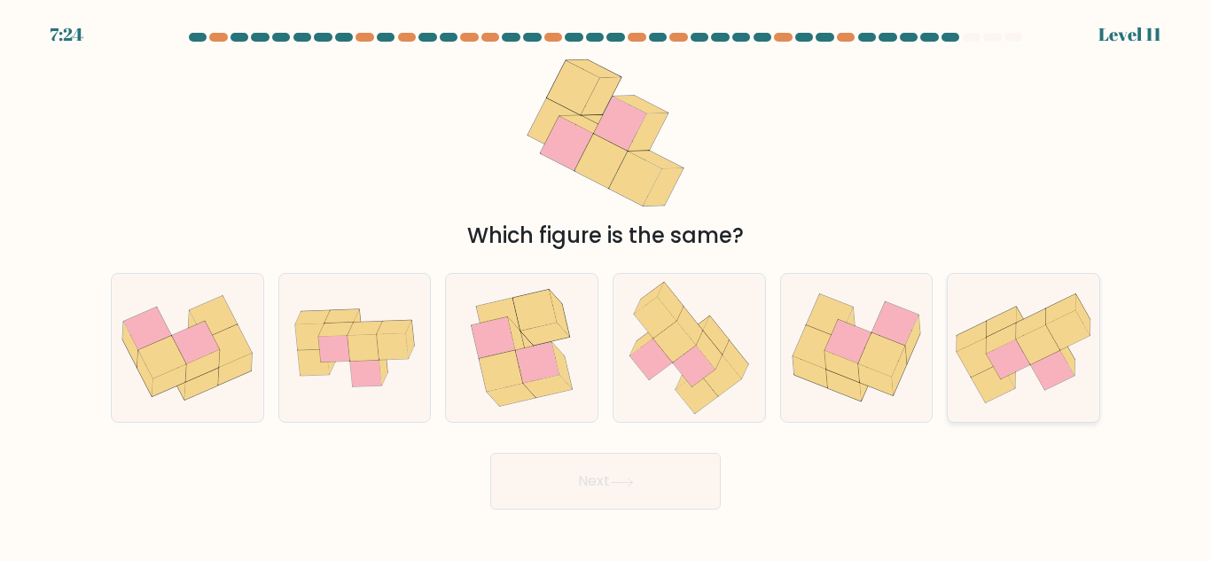
click at [1046, 378] on icon at bounding box center [1052, 370] width 43 height 40
click at [607, 286] on input "f." at bounding box center [606, 283] width 1 height 4
radio input "true"
click at [635, 494] on button "Next" at bounding box center [605, 481] width 231 height 57
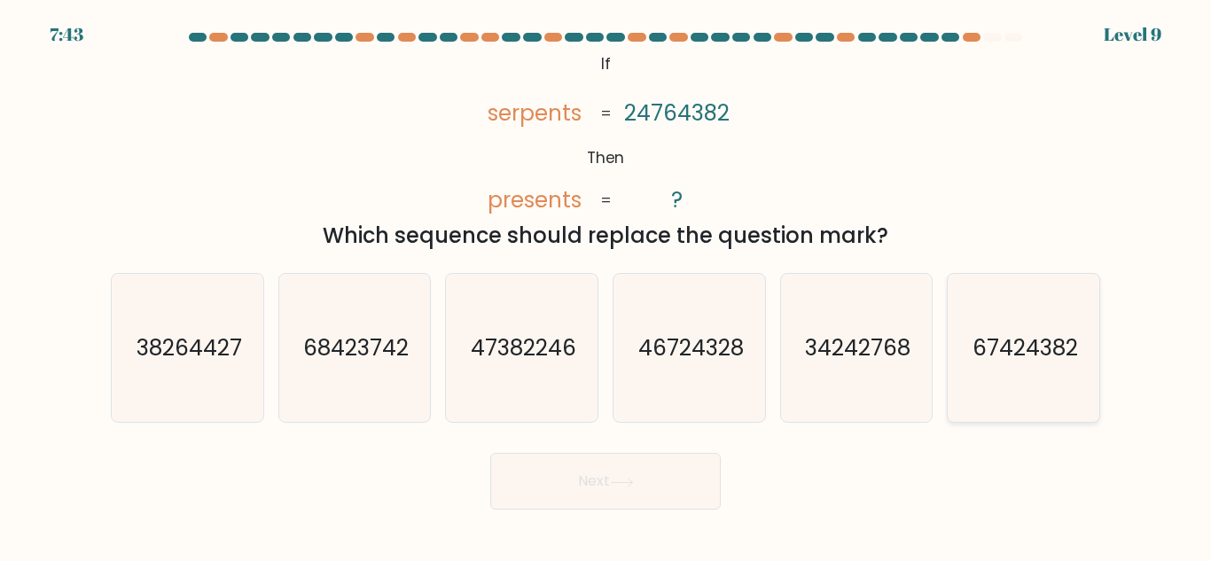
click at [1026, 358] on text "67424382" at bounding box center [1026, 348] width 106 height 31
click at [607, 286] on input "f. 67424382" at bounding box center [606, 283] width 1 height 4
radio input "true"
click at [695, 477] on button "Next" at bounding box center [605, 481] width 231 height 57
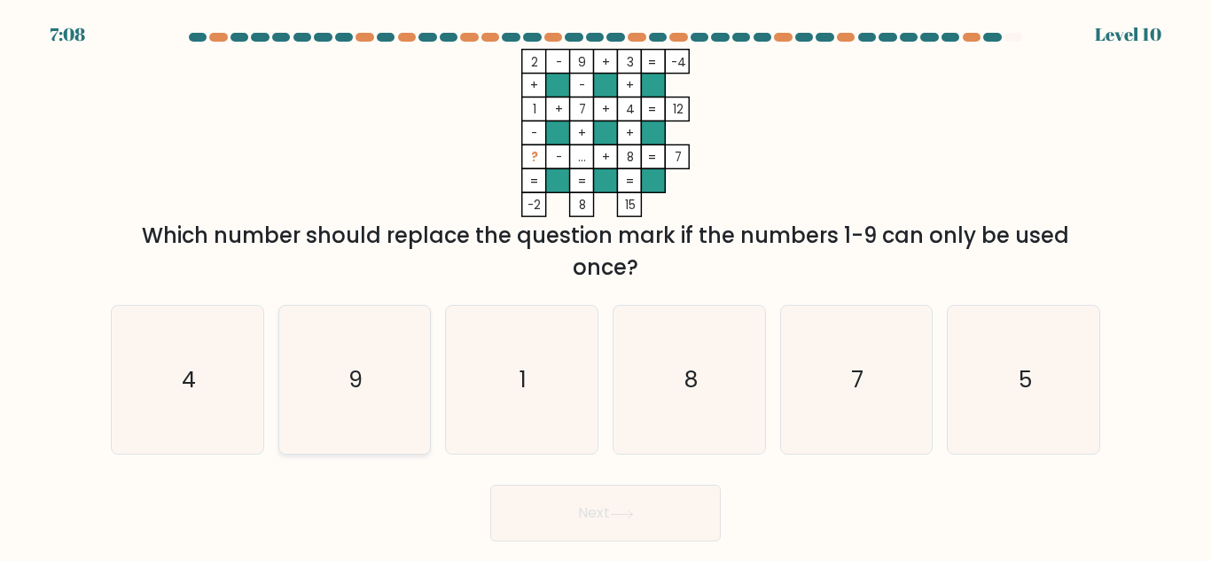
click at [358, 399] on icon "9" at bounding box center [354, 380] width 148 height 148
click at [606, 286] on input "b. 9" at bounding box center [606, 283] width 1 height 4
radio input "true"
click at [608, 529] on button "Next" at bounding box center [605, 513] width 231 height 57
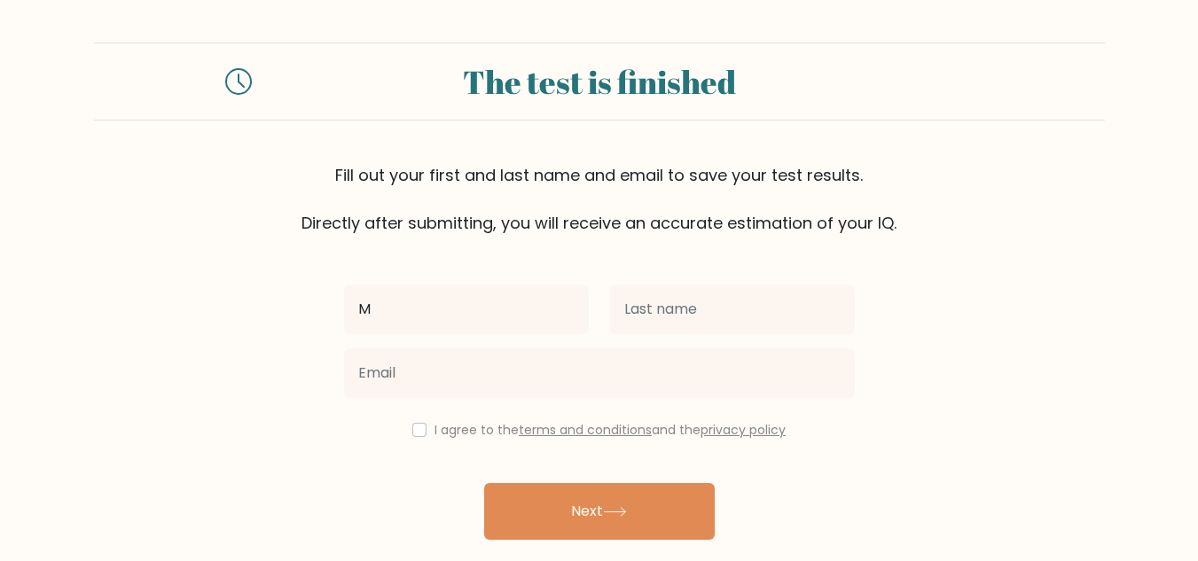
type input "Maricelle"
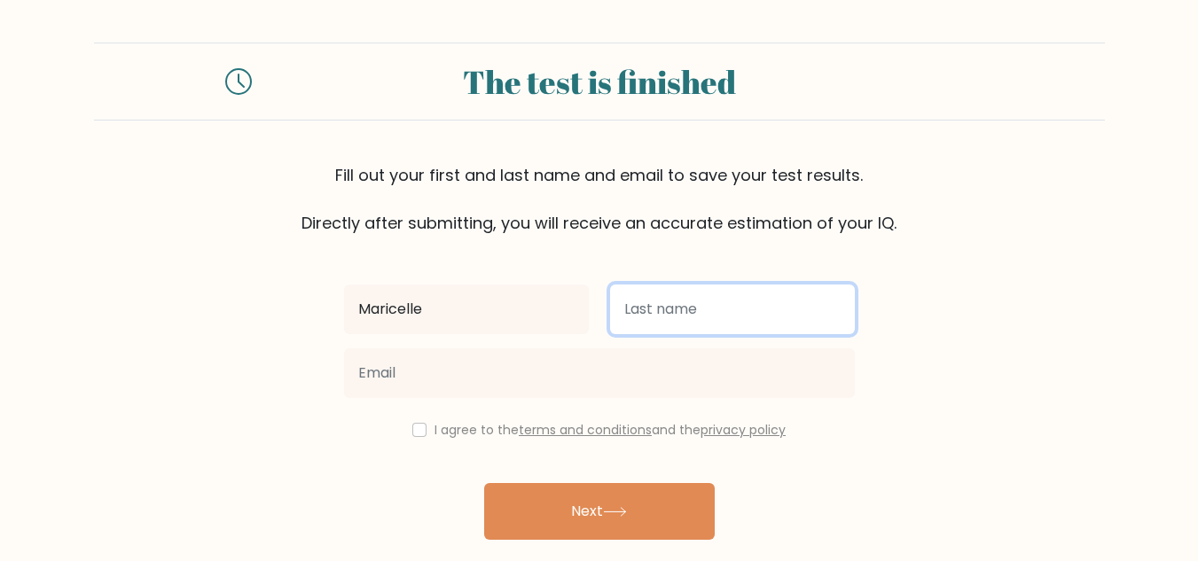
click at [672, 314] on input "text" at bounding box center [732, 310] width 245 height 50
type input "Manalo"
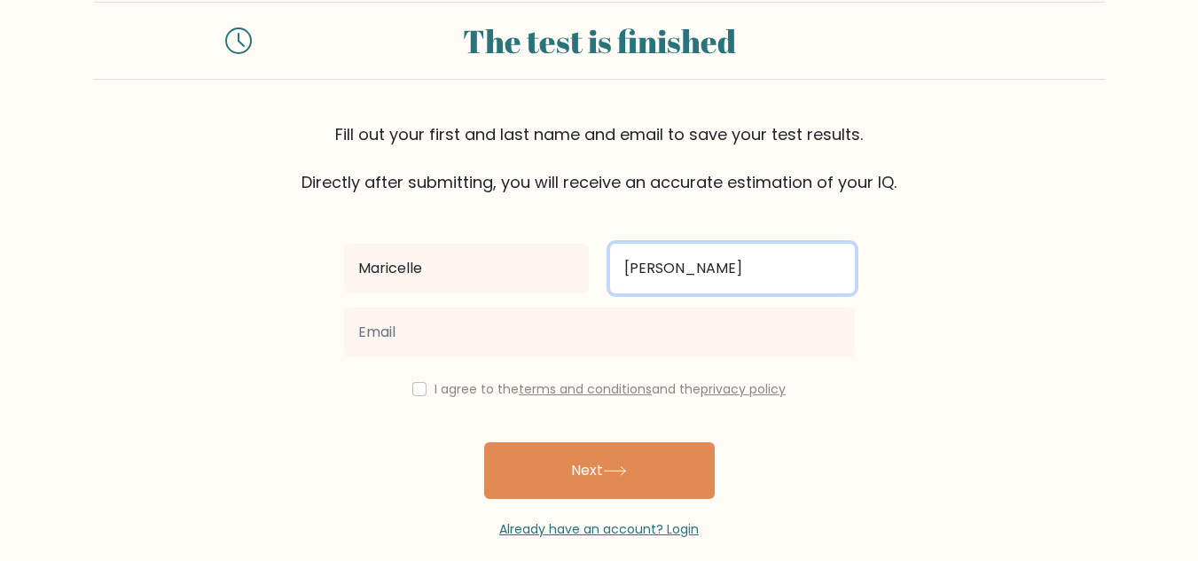
scroll to position [61, 0]
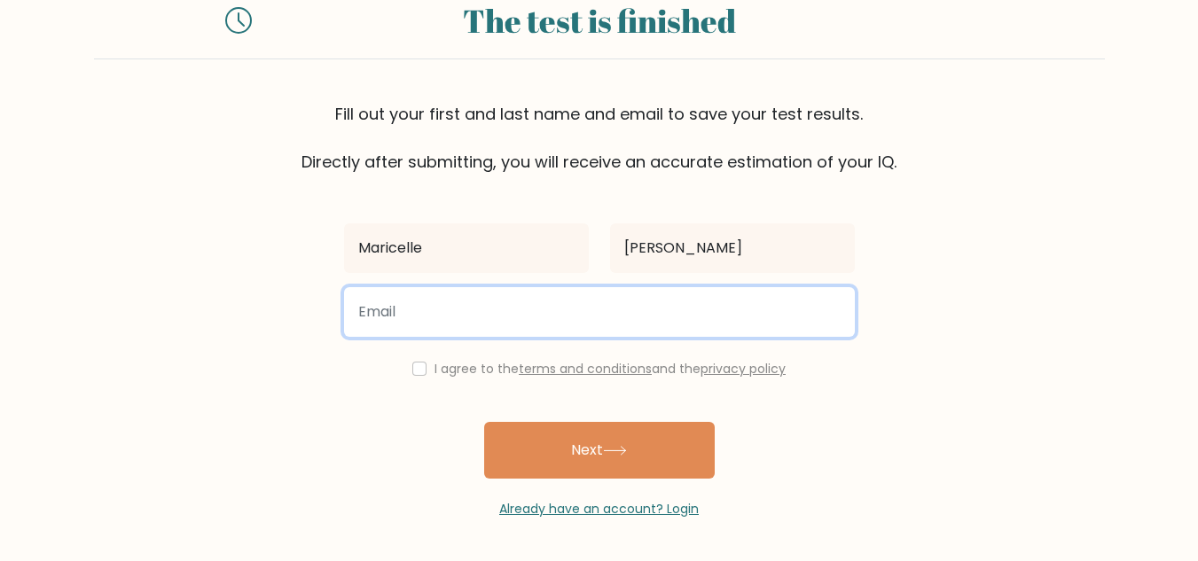
click at [448, 320] on input "email" at bounding box center [599, 312] width 511 height 50
type input "manalomaricelle@gmail.com"
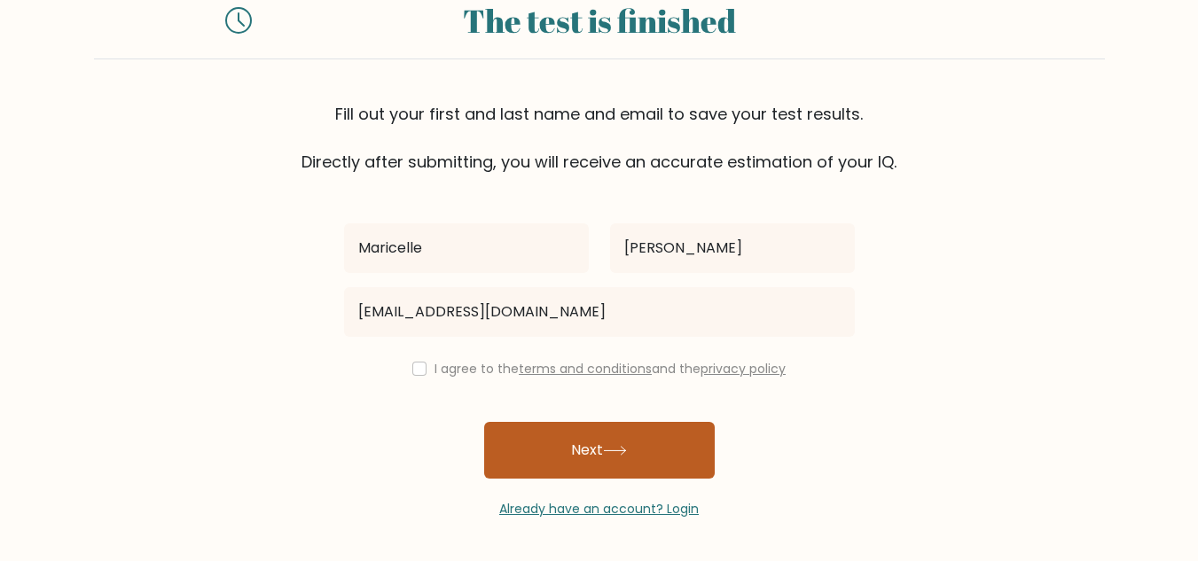
click at [612, 445] on button "Next" at bounding box center [599, 450] width 231 height 57
click at [578, 455] on button "Next" at bounding box center [599, 450] width 231 height 57
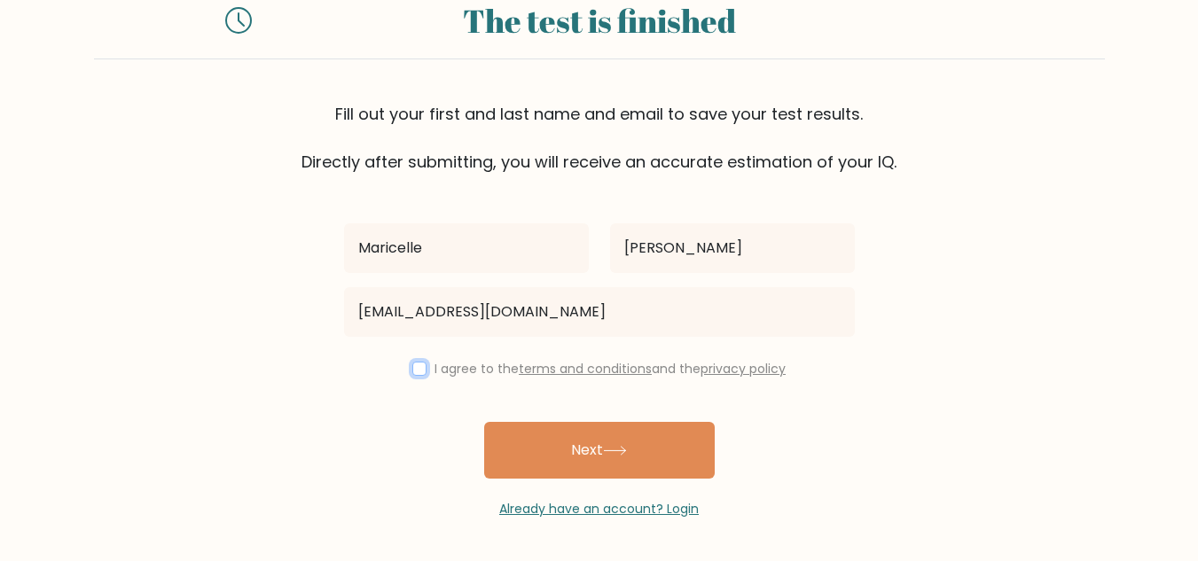
click at [416, 366] on input "checkbox" at bounding box center [419, 369] width 14 height 14
checkbox input "true"
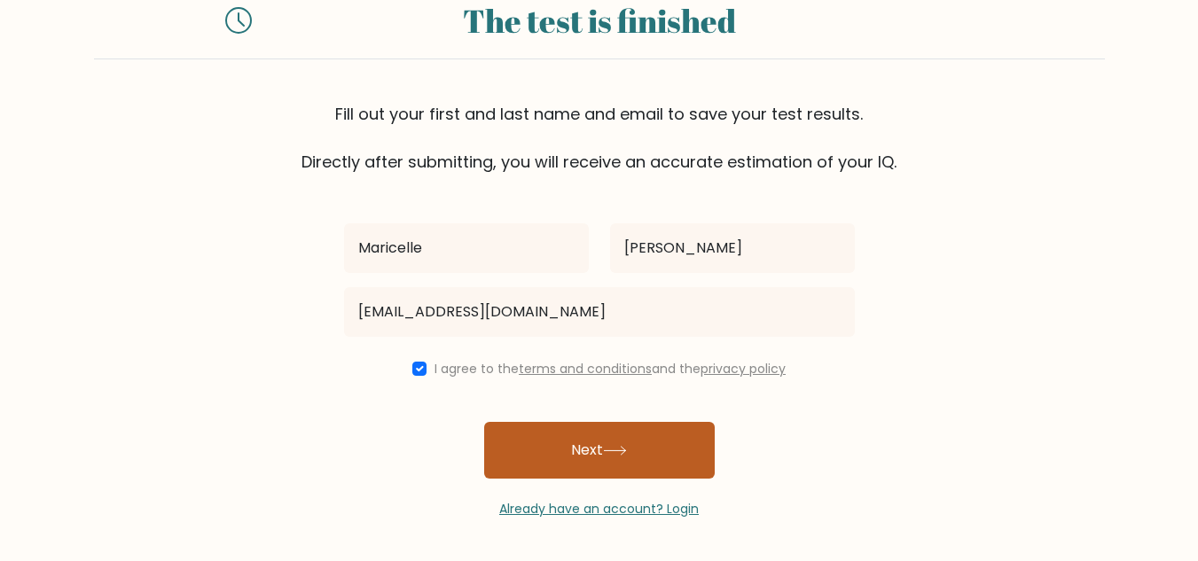
click at [557, 460] on button "Next" at bounding box center [599, 450] width 231 height 57
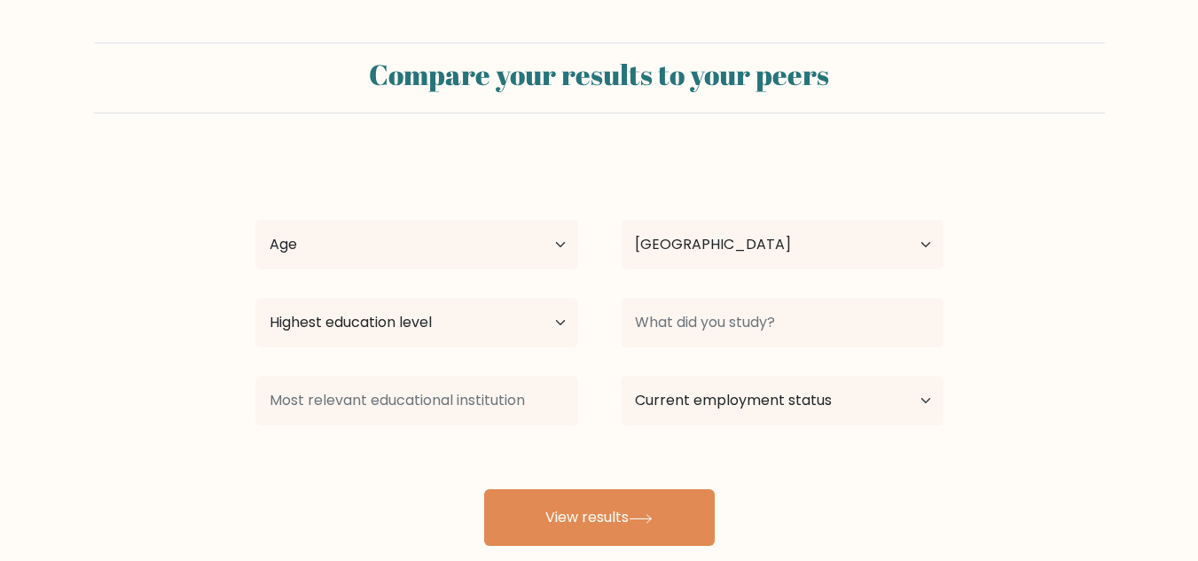
select select "PH"
click at [421, 234] on select "Age Under [DEMOGRAPHIC_DATA] [DEMOGRAPHIC_DATA] [DEMOGRAPHIC_DATA] [DEMOGRAPHIC…" at bounding box center [416, 245] width 323 height 50
select select "35_44"
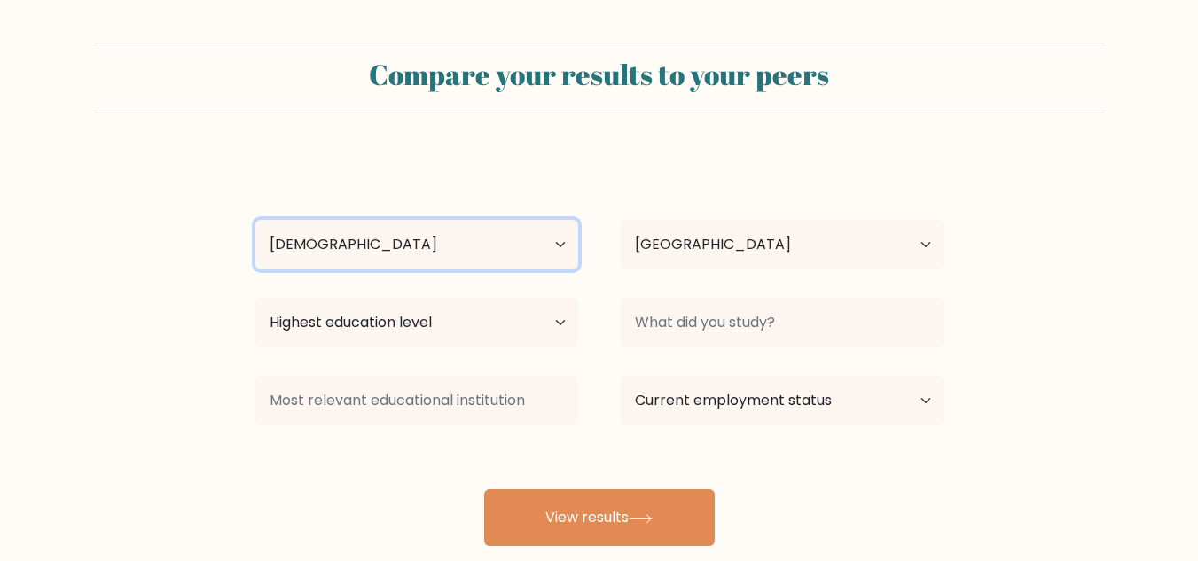
click at [255, 220] on select "Age Under [DEMOGRAPHIC_DATA] [DEMOGRAPHIC_DATA] [DEMOGRAPHIC_DATA] [DEMOGRAPHIC…" at bounding box center [416, 245] width 323 height 50
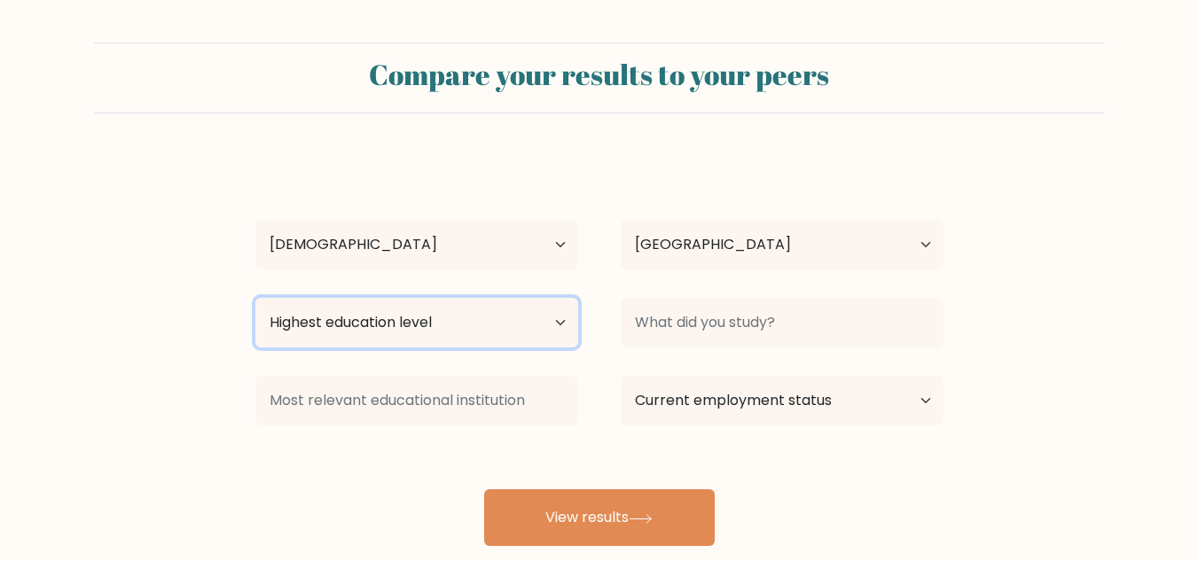
click at [560, 325] on select "Highest education level No schooling Primary Lower Secondary Upper Secondary Oc…" at bounding box center [416, 323] width 323 height 50
select select "bachelors_degree"
click at [255, 298] on select "Highest education level No schooling Primary Lower Secondary Upper Secondary Oc…" at bounding box center [416, 323] width 323 height 50
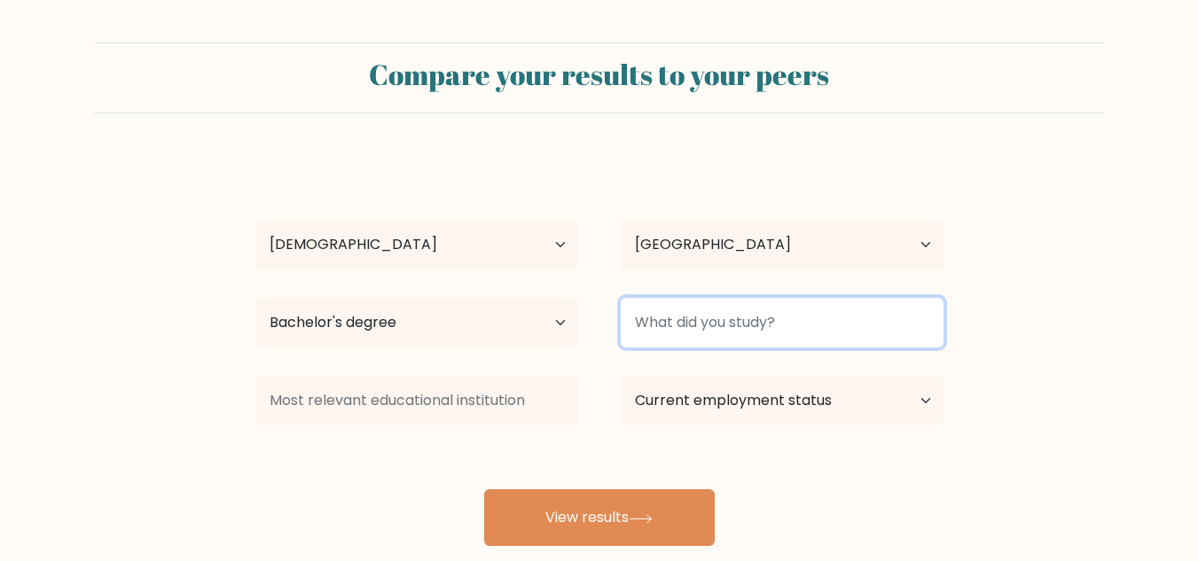
click at [801, 332] on input at bounding box center [782, 323] width 323 height 50
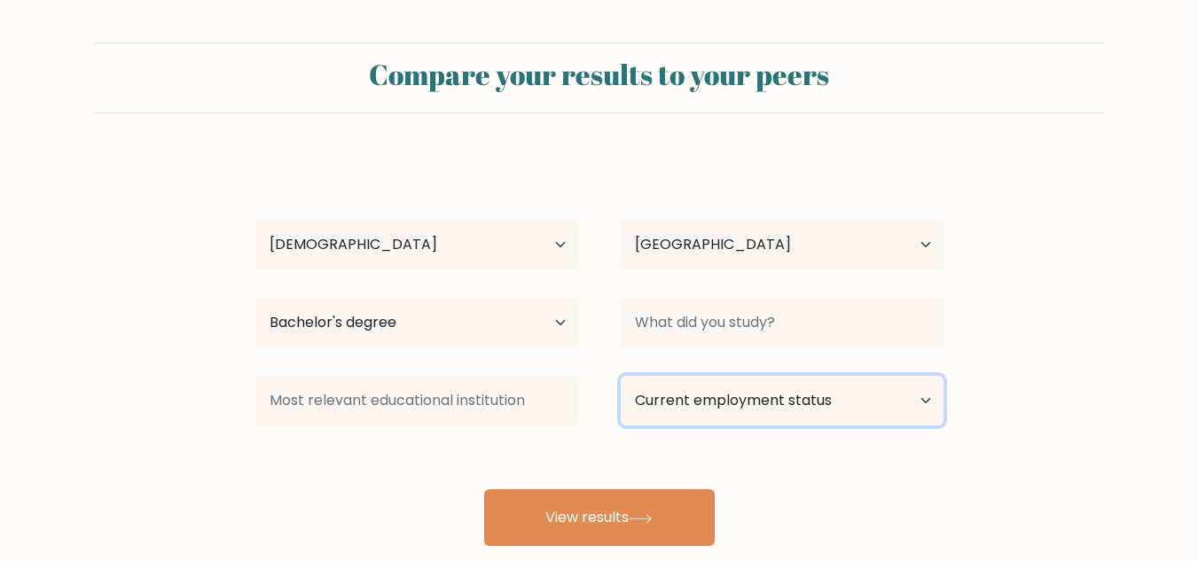
click at [922, 401] on select "Current employment status Employed Student Retired Other / prefer not to answer" at bounding box center [782, 401] width 323 height 50
select select "other"
click at [621, 376] on select "Current employment status Employed Student Retired Other / prefer not to answer" at bounding box center [782, 401] width 323 height 50
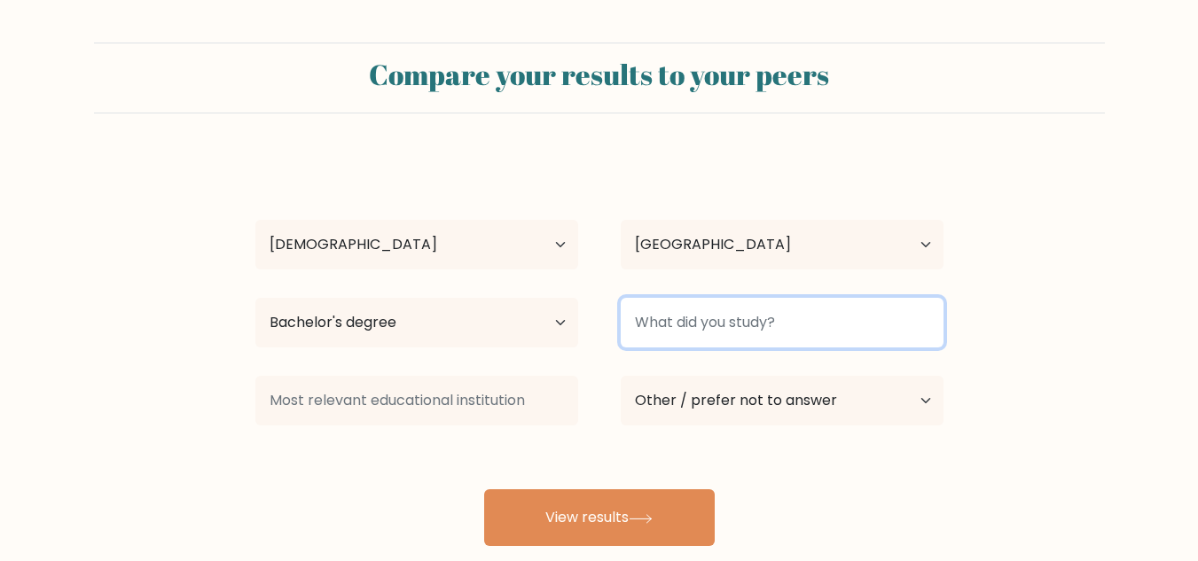
click at [795, 330] on input at bounding box center [782, 323] width 323 height 50
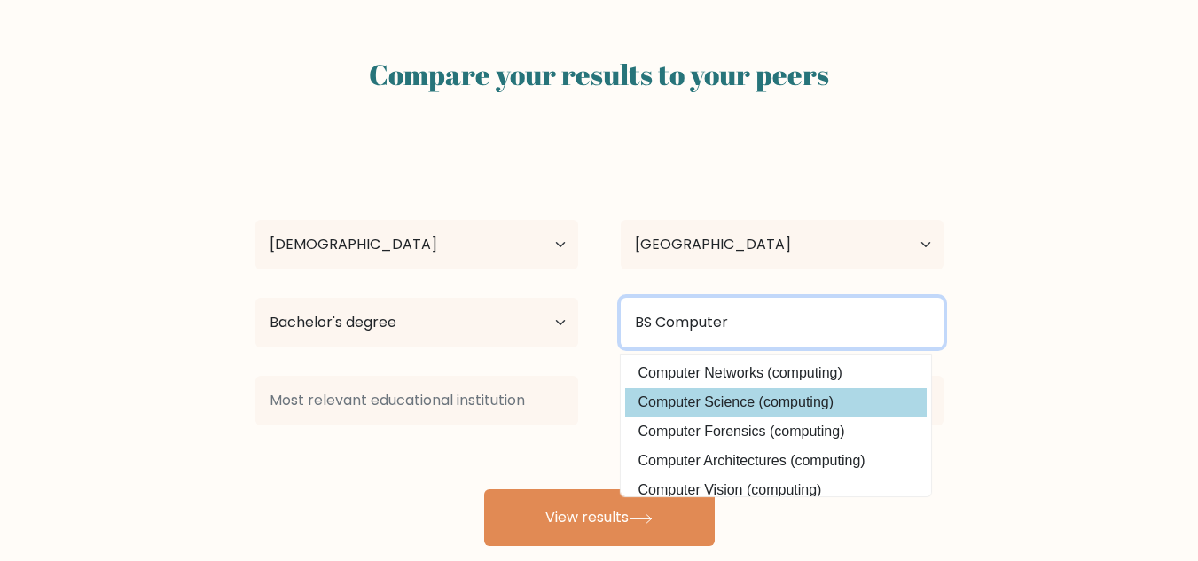
type input "BS Computer"
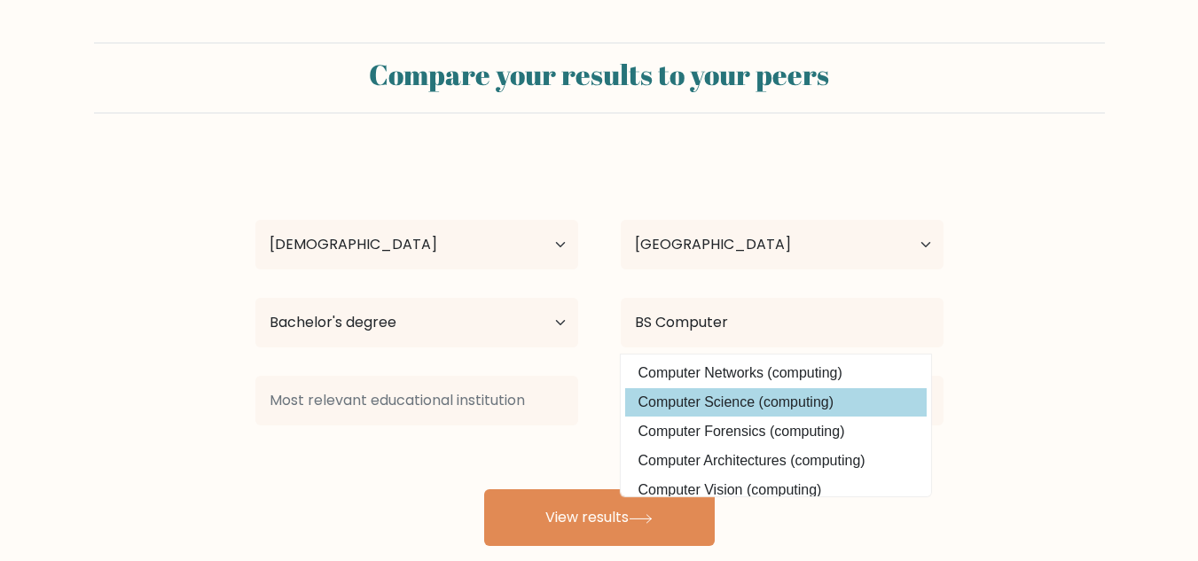
click at [740, 403] on div "Maricelle Manalo Age Under 18 years old 18-24 years old 25-34 years old 35-44 y…" at bounding box center [599, 351] width 709 height 390
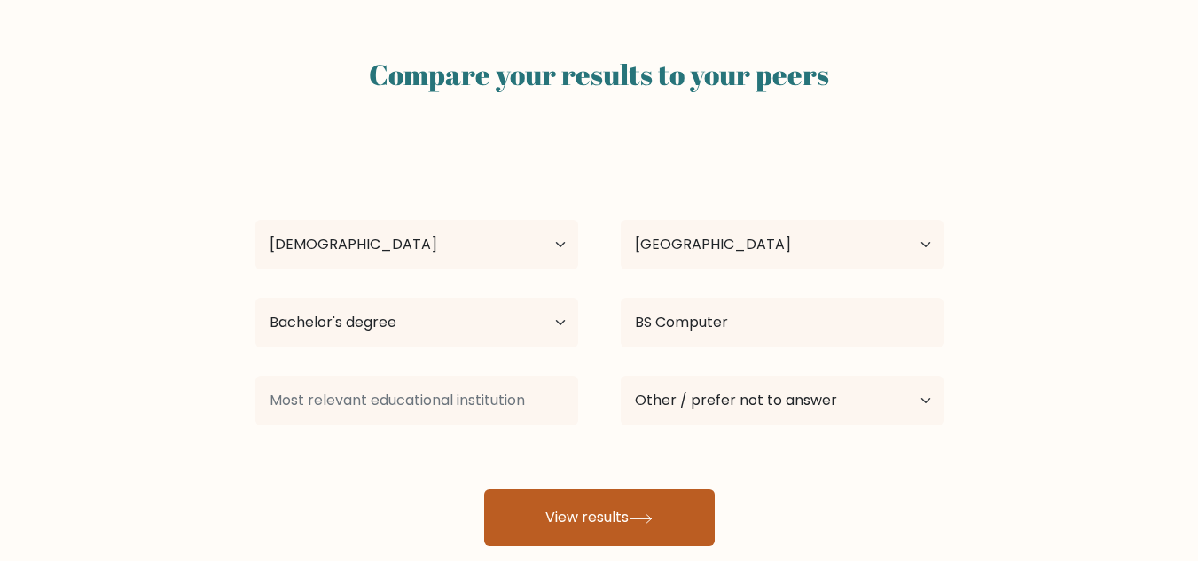
click at [545, 511] on button "View results" at bounding box center [599, 517] width 231 height 57
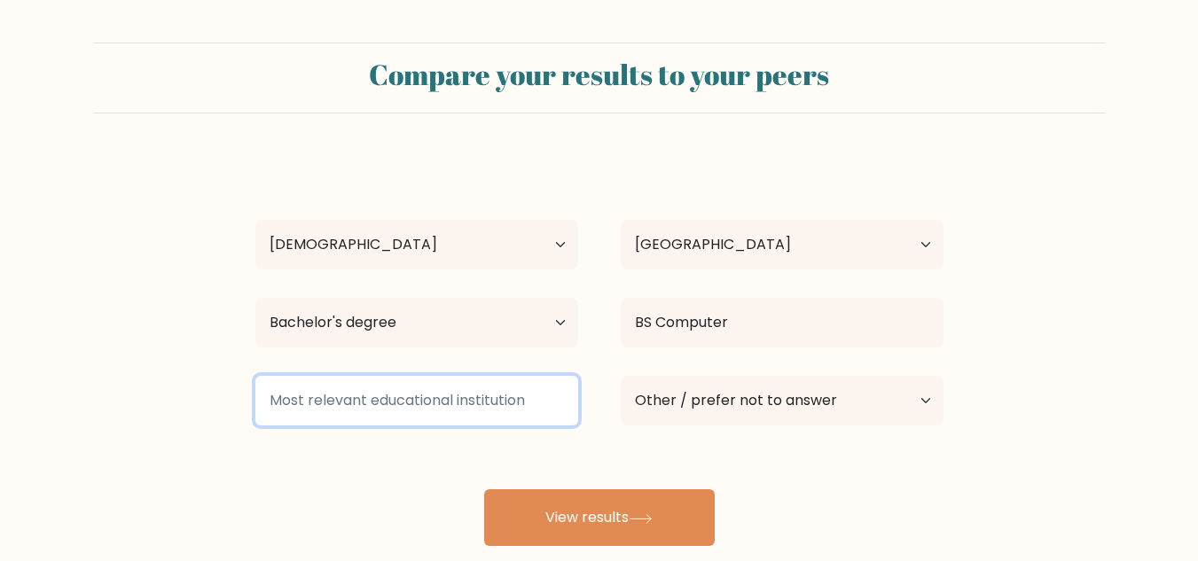
click at [313, 396] on input at bounding box center [416, 401] width 323 height 50
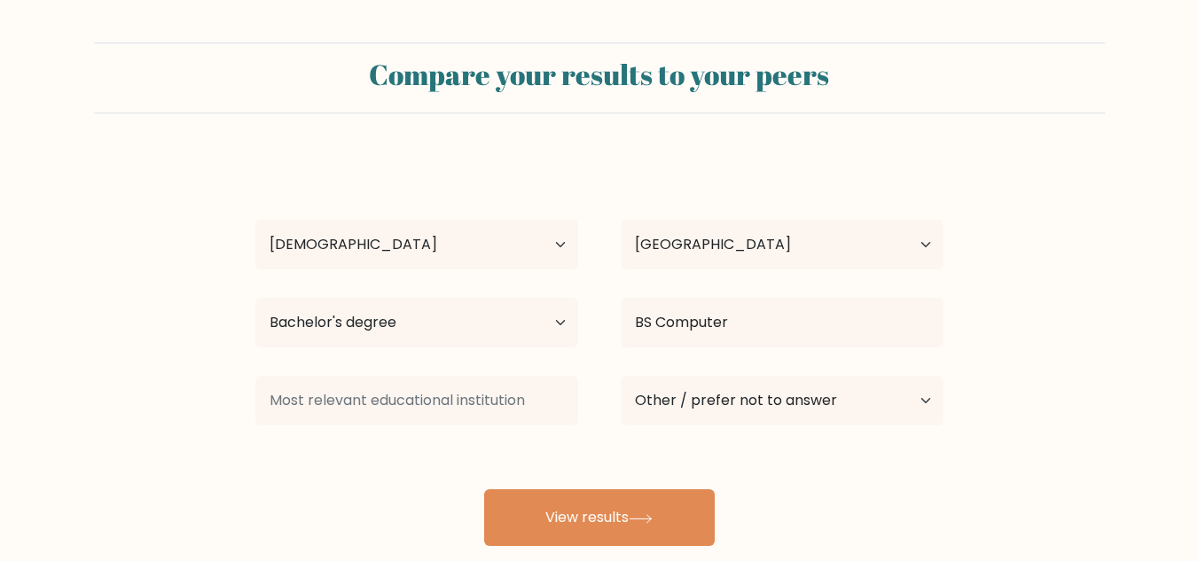
click at [265, 472] on div "Maricelle Manalo Age Under 18 years old 18-24 years old 25-34 years old 35-44 y…" at bounding box center [599, 351] width 709 height 390
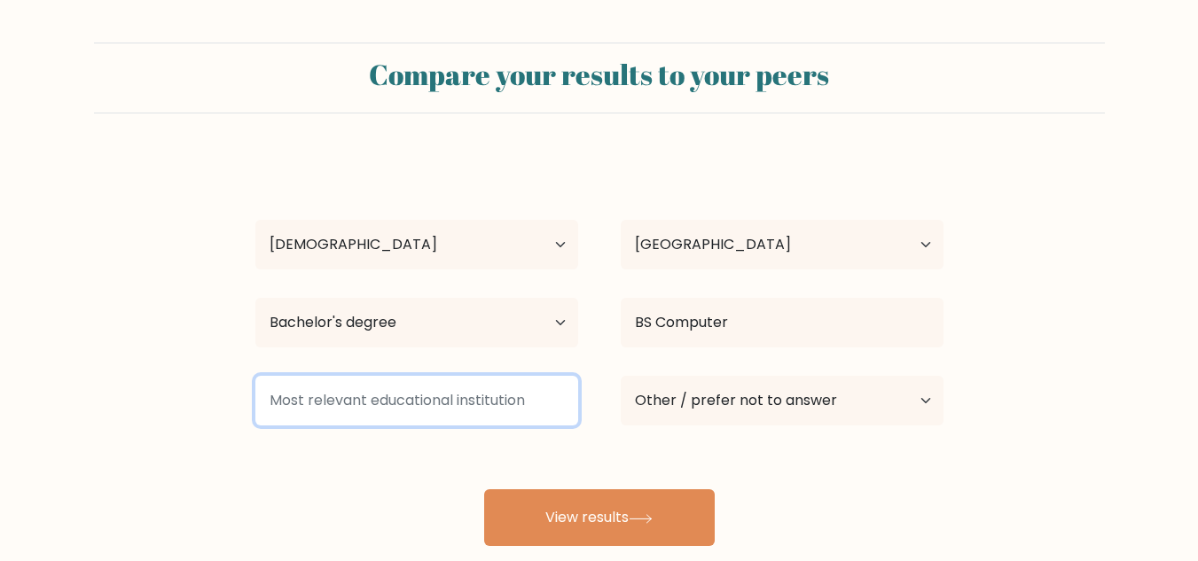
click at [340, 406] on input at bounding box center [416, 401] width 323 height 50
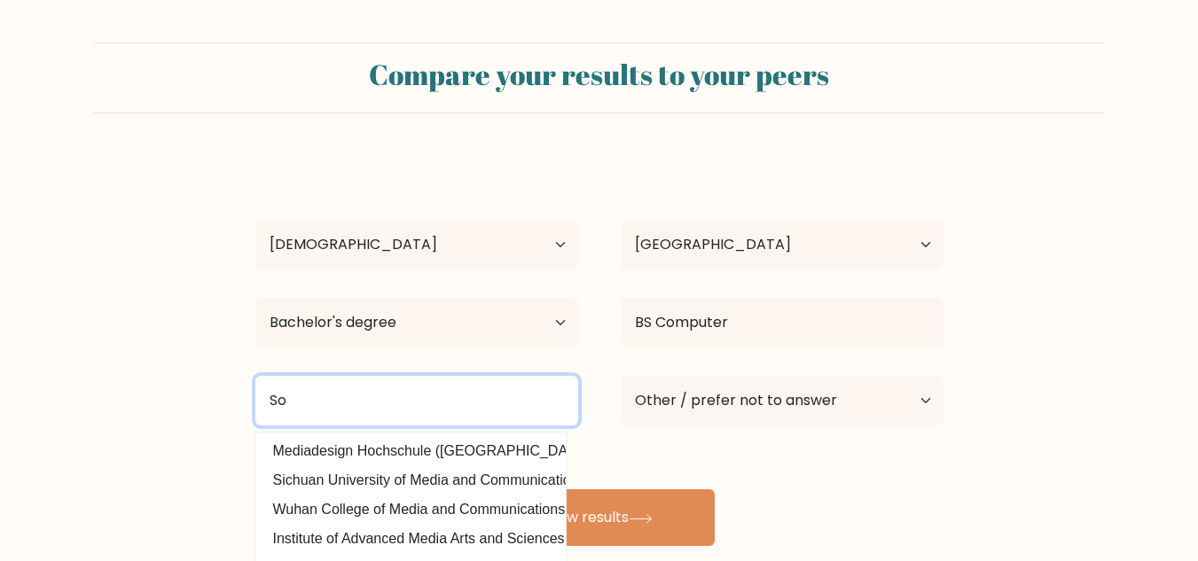
type input "S"
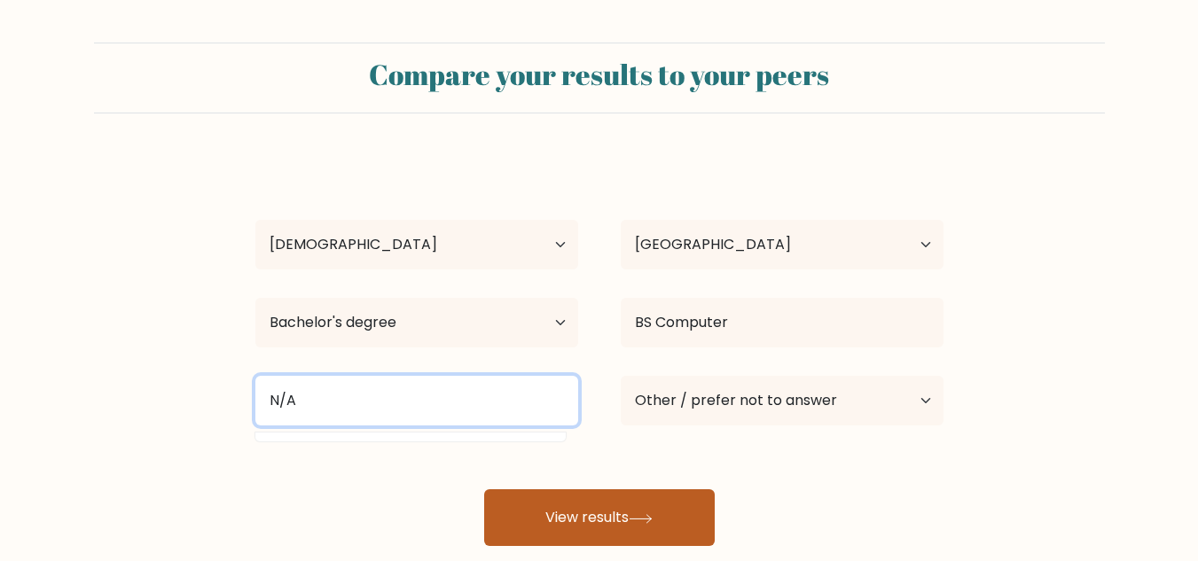
type input "N/A"
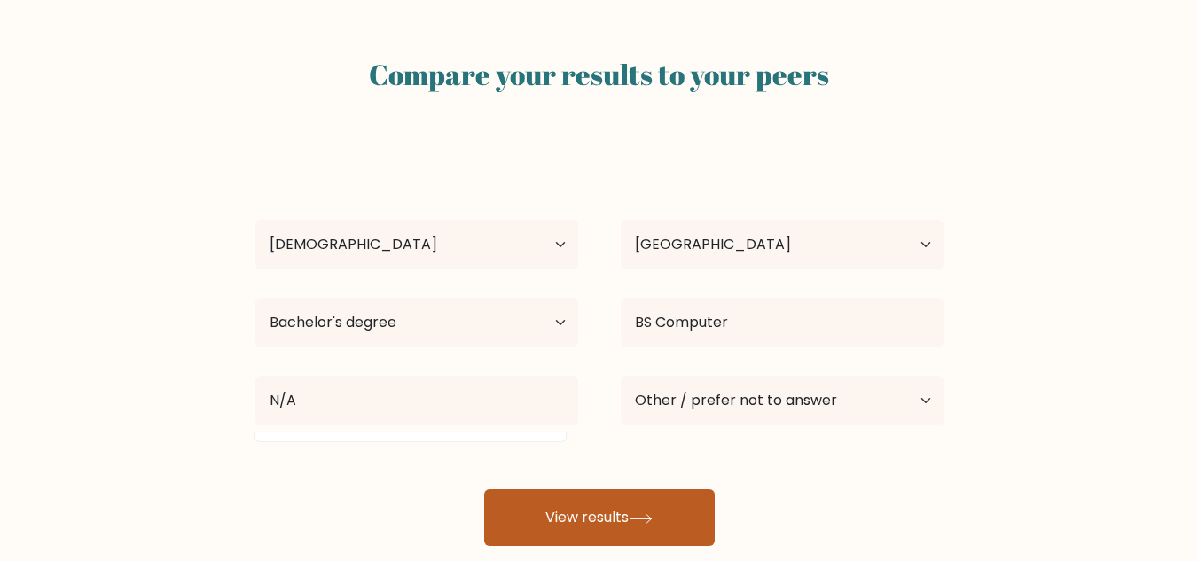
click at [626, 518] on button "View results" at bounding box center [599, 517] width 231 height 57
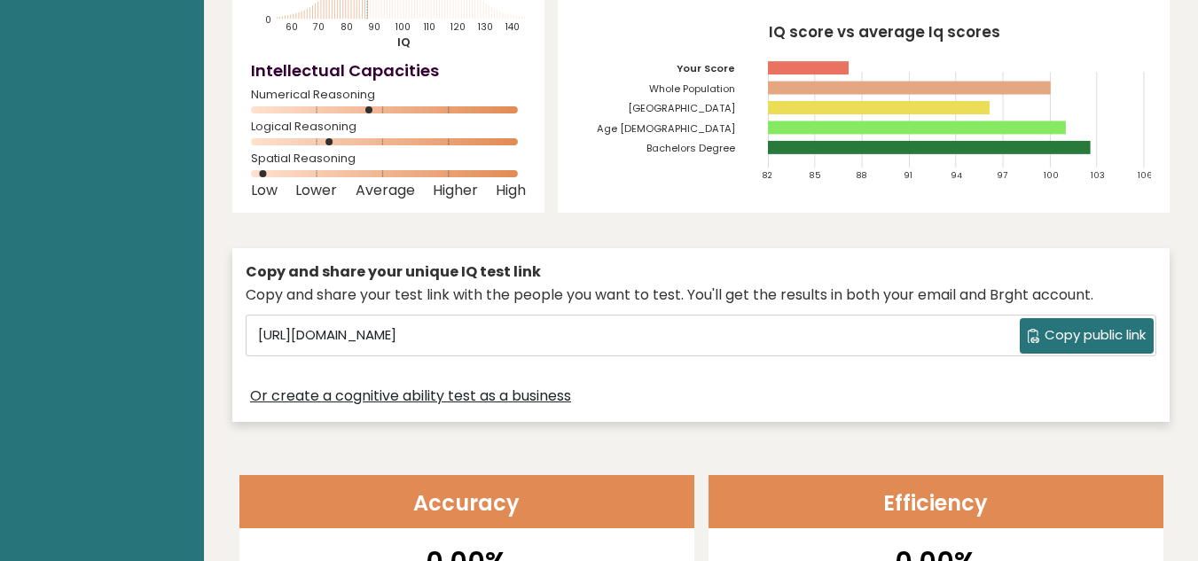
scroll to position [266, 0]
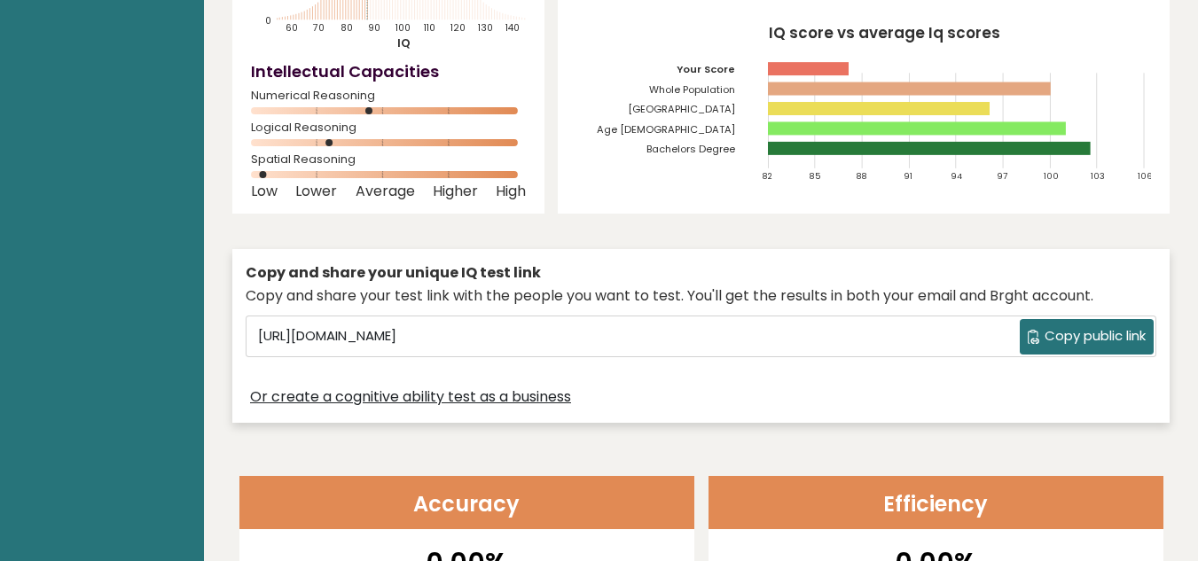
click at [1117, 333] on span "Copy public link" at bounding box center [1095, 336] width 101 height 20
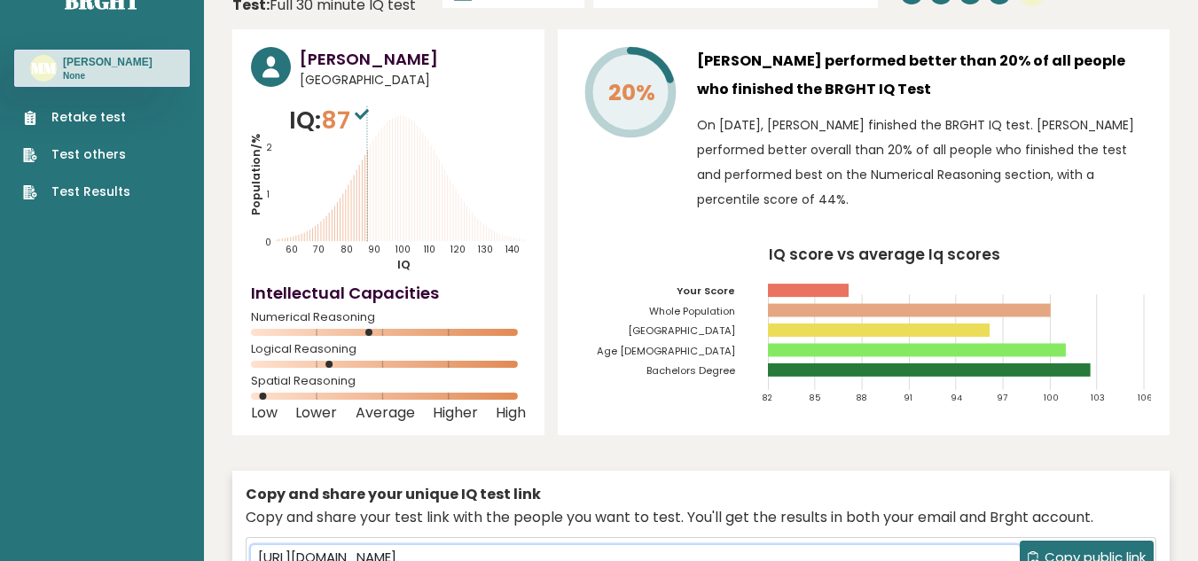
scroll to position [0, 0]
